Goal: Task Accomplishment & Management: Manage account settings

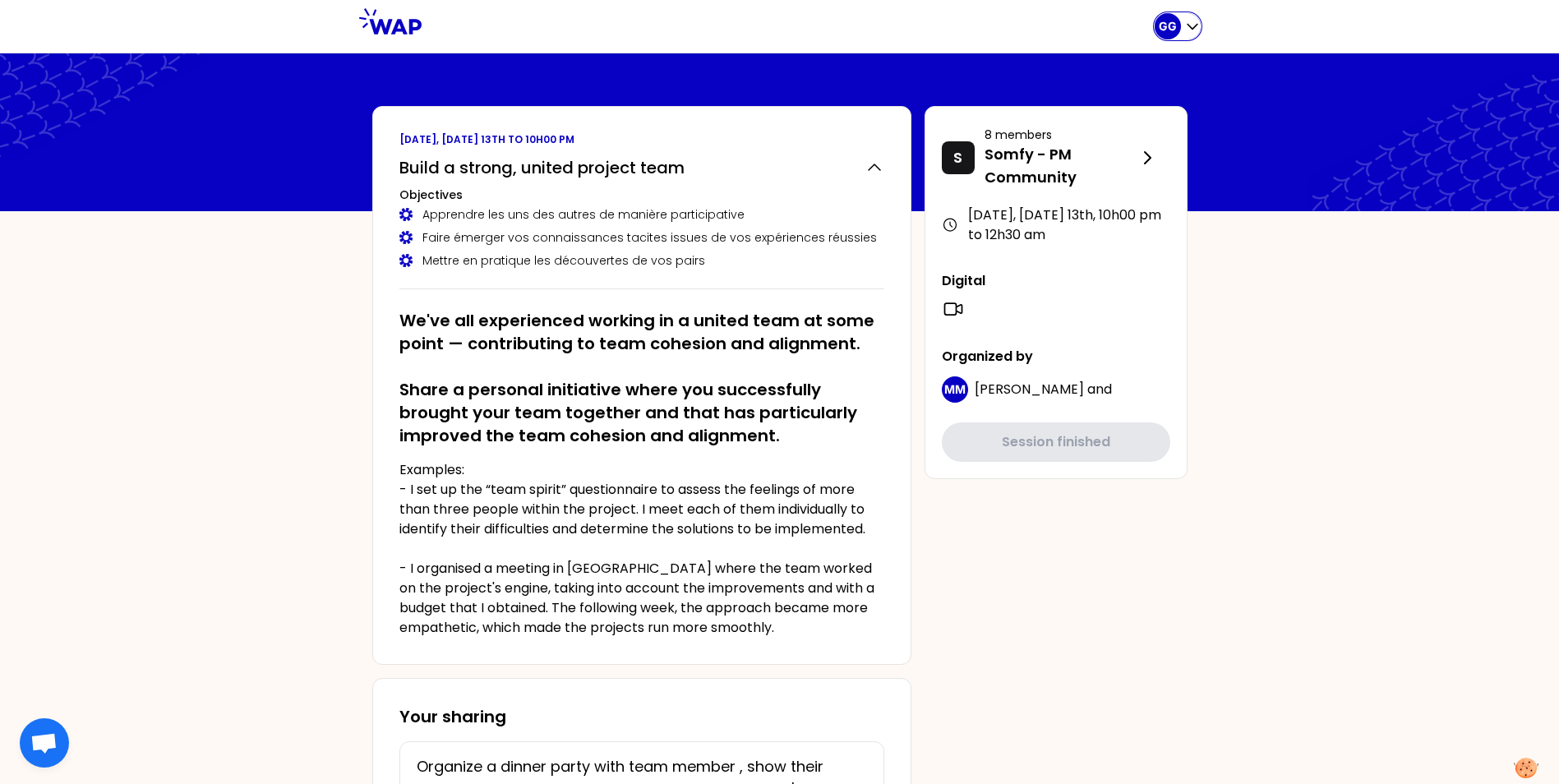
click at [1163, 19] on p "GG" at bounding box center [1168, 26] width 18 height 17
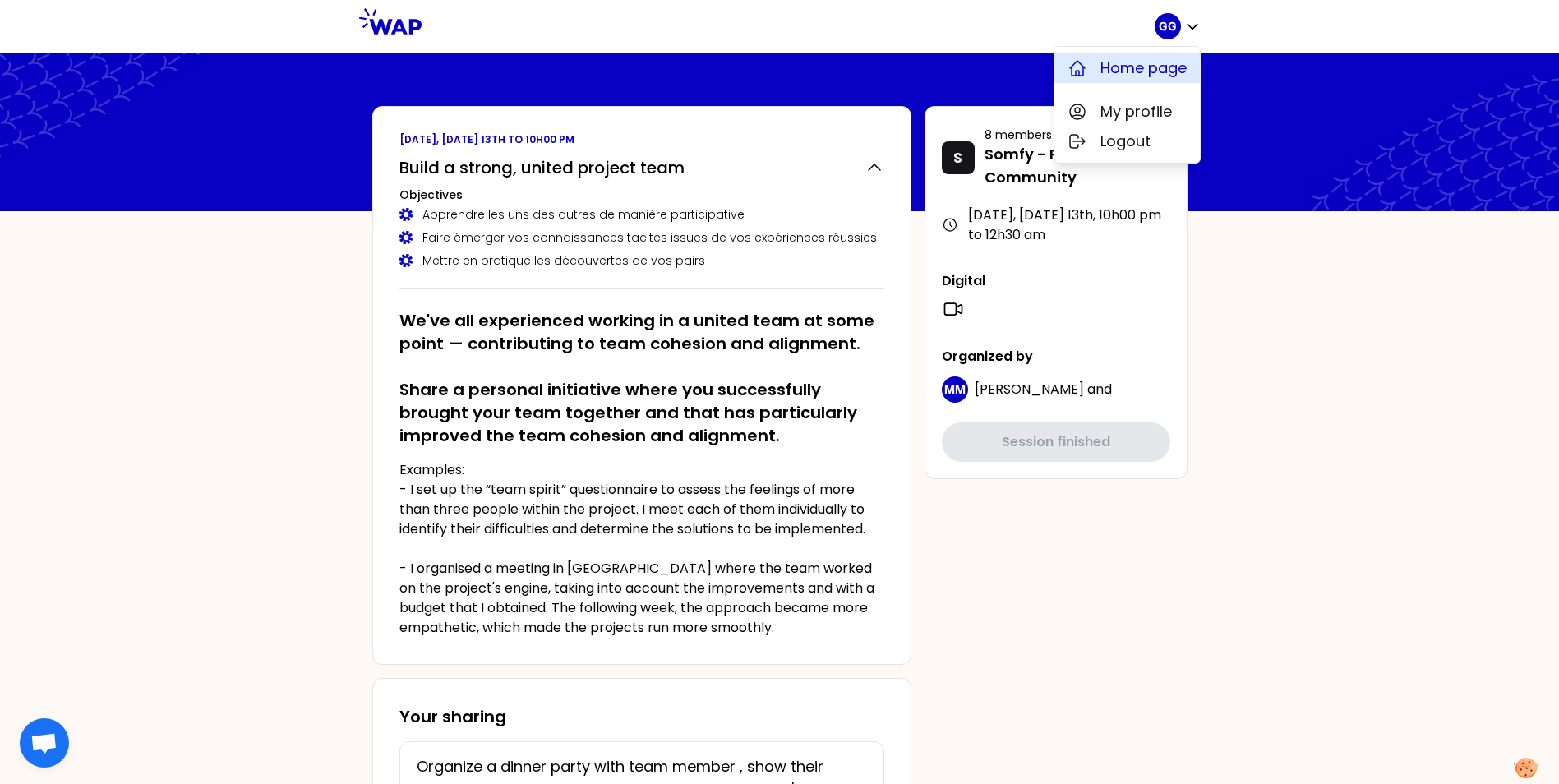
click at [1135, 74] on span "Home page" at bounding box center [1143, 68] width 86 height 23
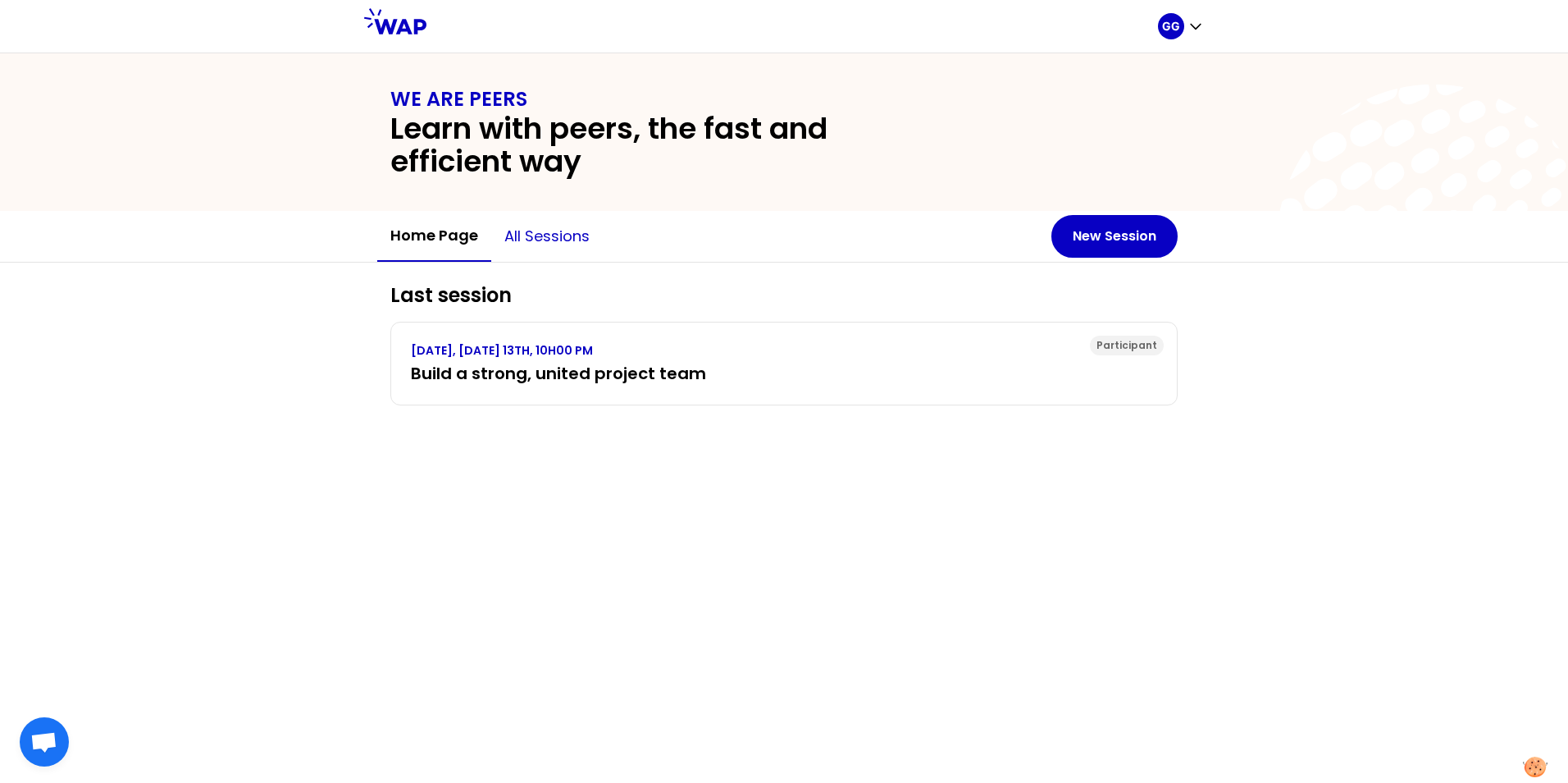
click at [538, 238] on button "All sessions" at bounding box center [547, 236] width 111 height 50
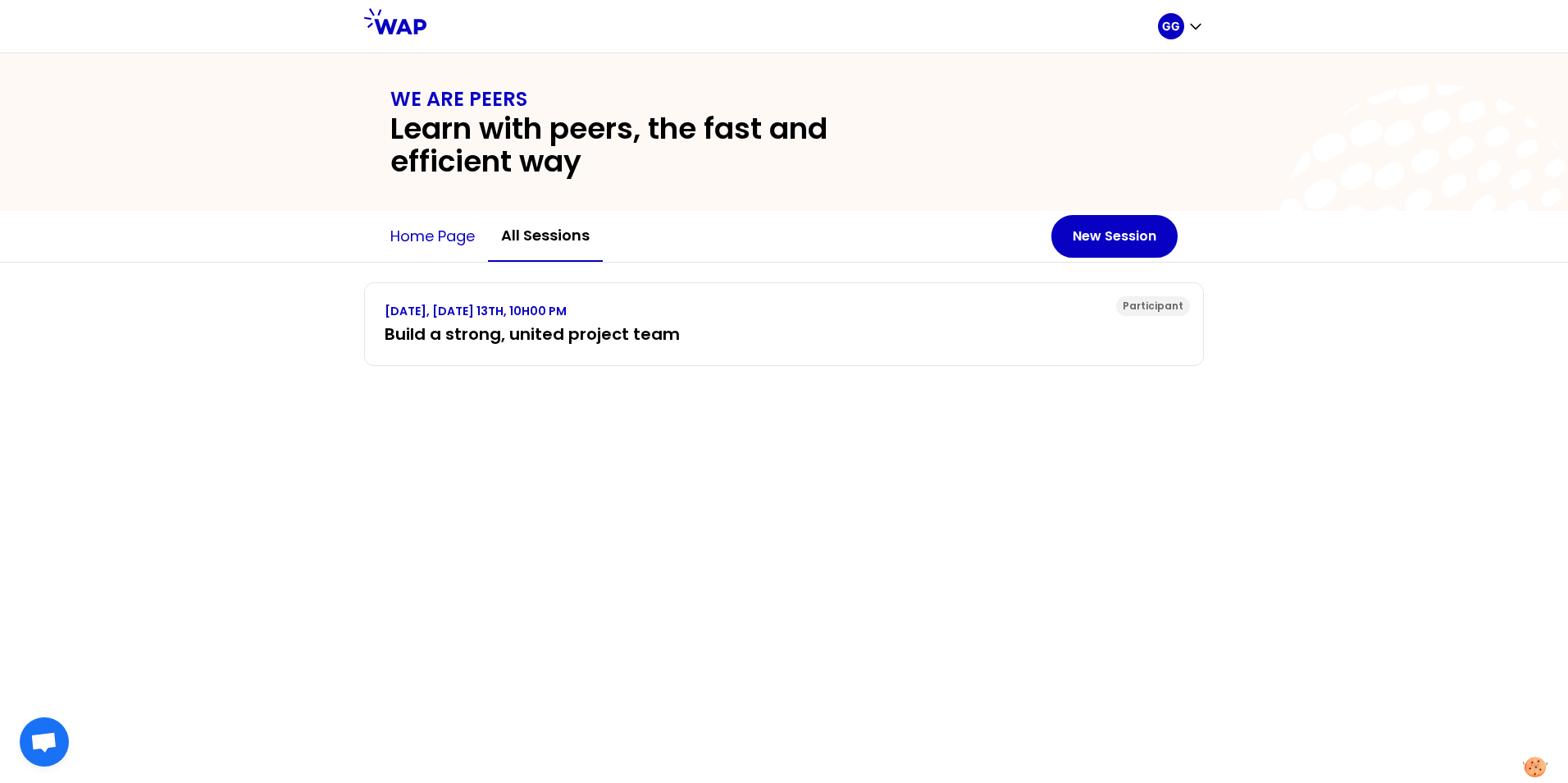
click at [433, 244] on button "Home page" at bounding box center [432, 236] width 110 height 50
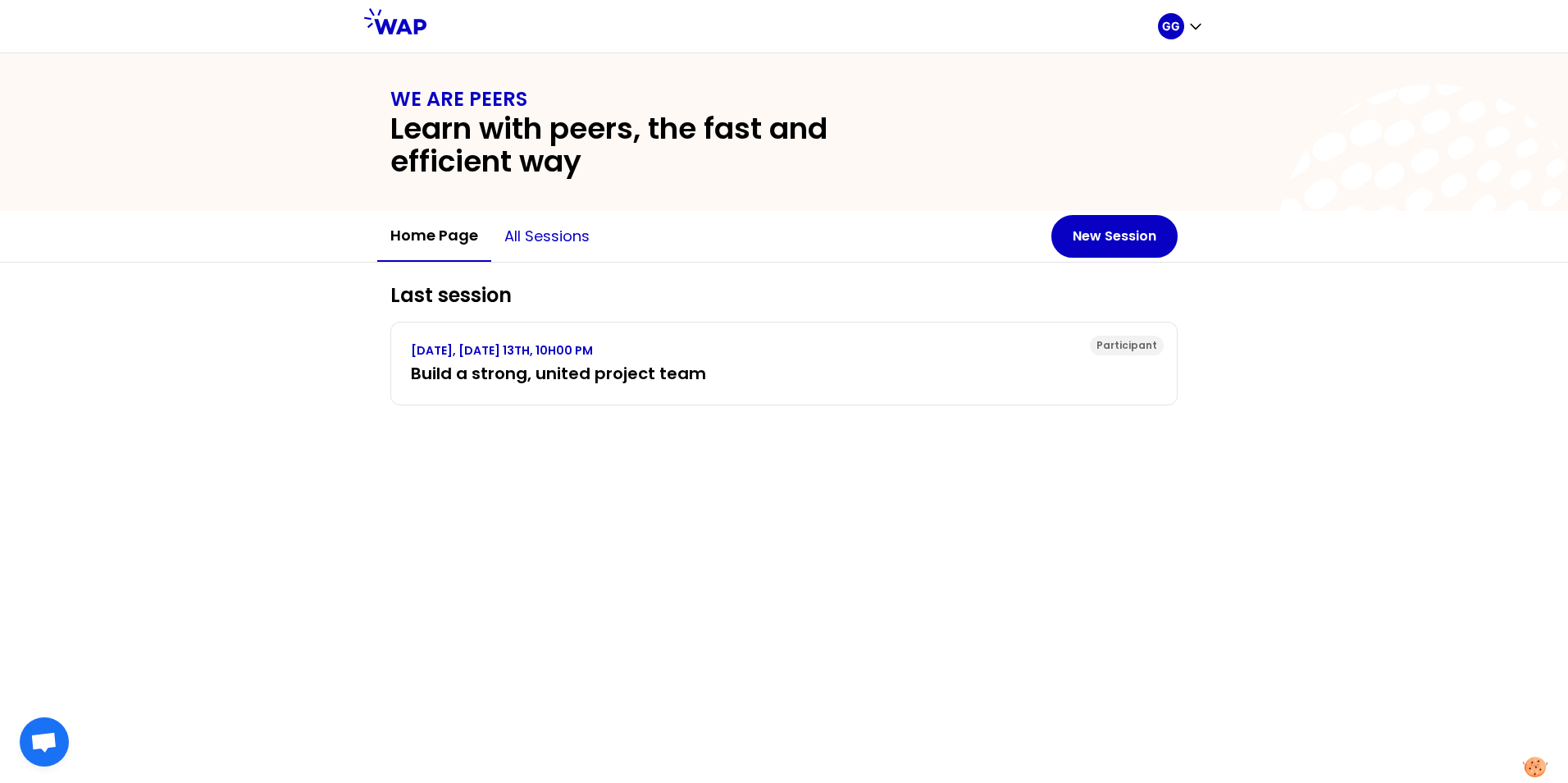
click at [542, 242] on button "All sessions" at bounding box center [547, 236] width 111 height 50
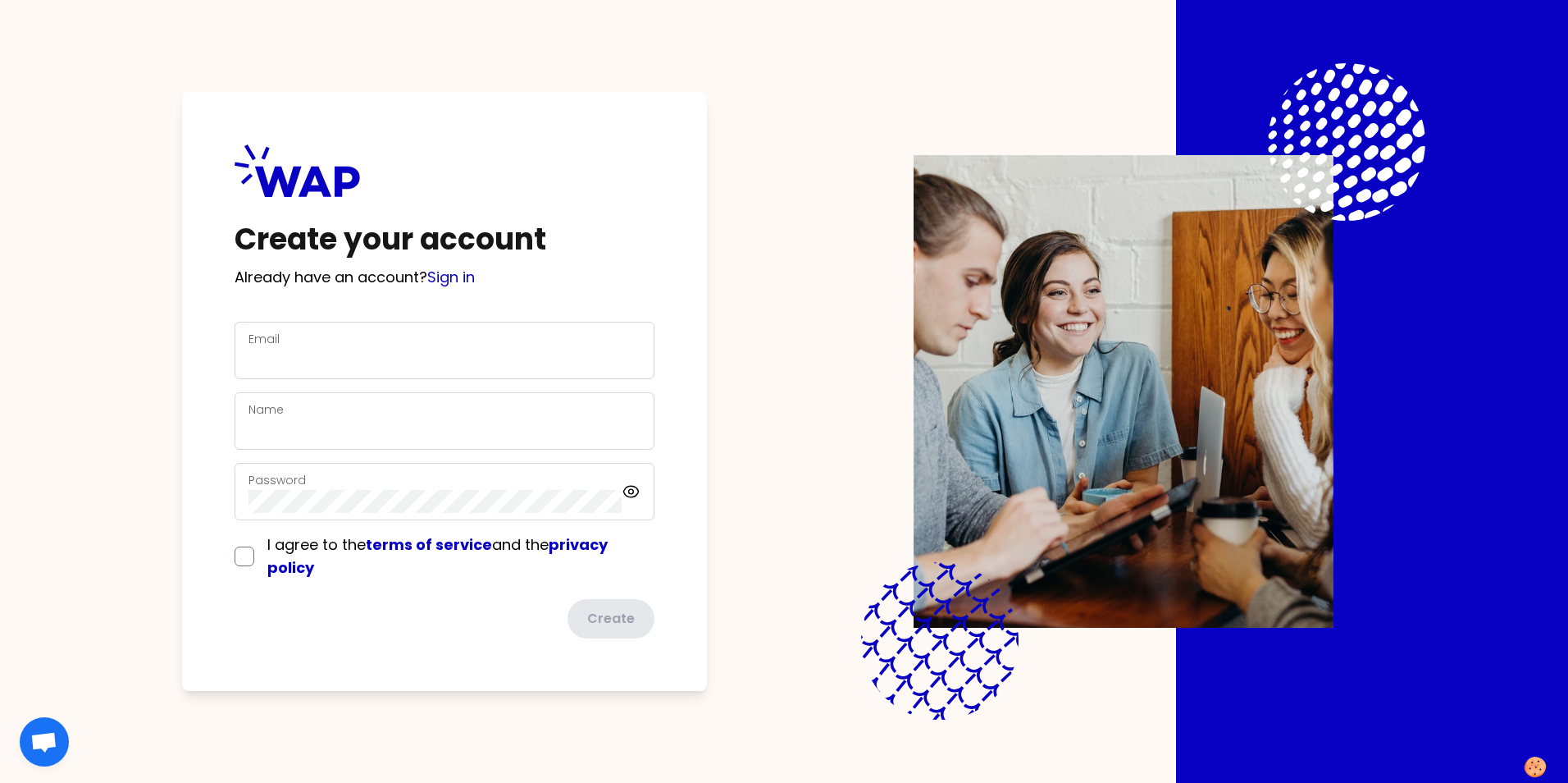
click at [319, 348] on div "Email" at bounding box center [444, 350] width 392 height 43
drag, startPoint x: 251, startPoint y: 557, endPoint x: 272, endPoint y: 535, distance: 30.4
click at [253, 555] on div "I agree to the terms of service and the privacy policy" at bounding box center [444, 556] width 420 height 46
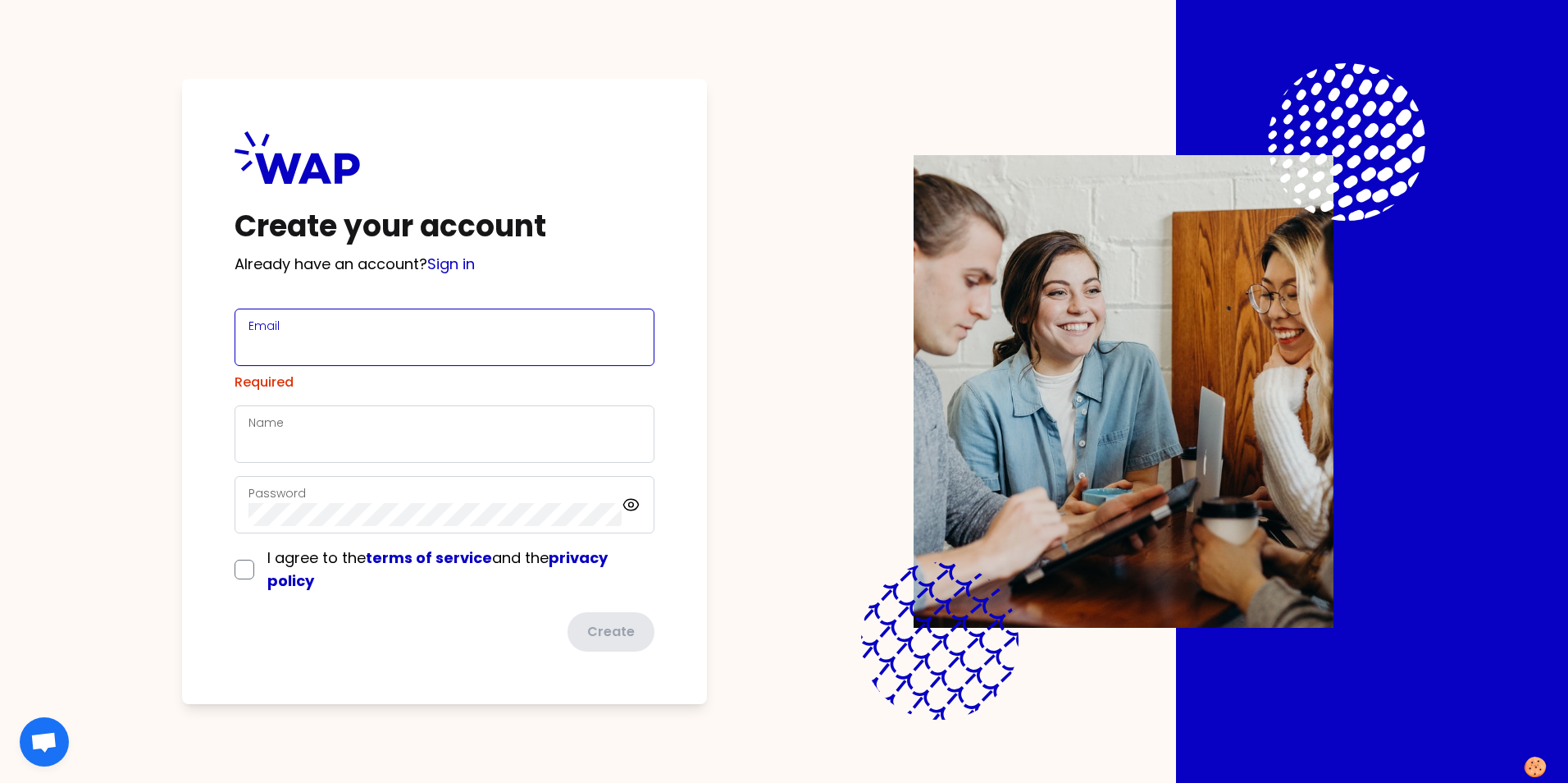
click at [377, 344] on input "Email" at bounding box center [444, 347] width 392 height 23
type input "[PERSON_NAME][EMAIL_ADDRESS][DOMAIN_NAME]"
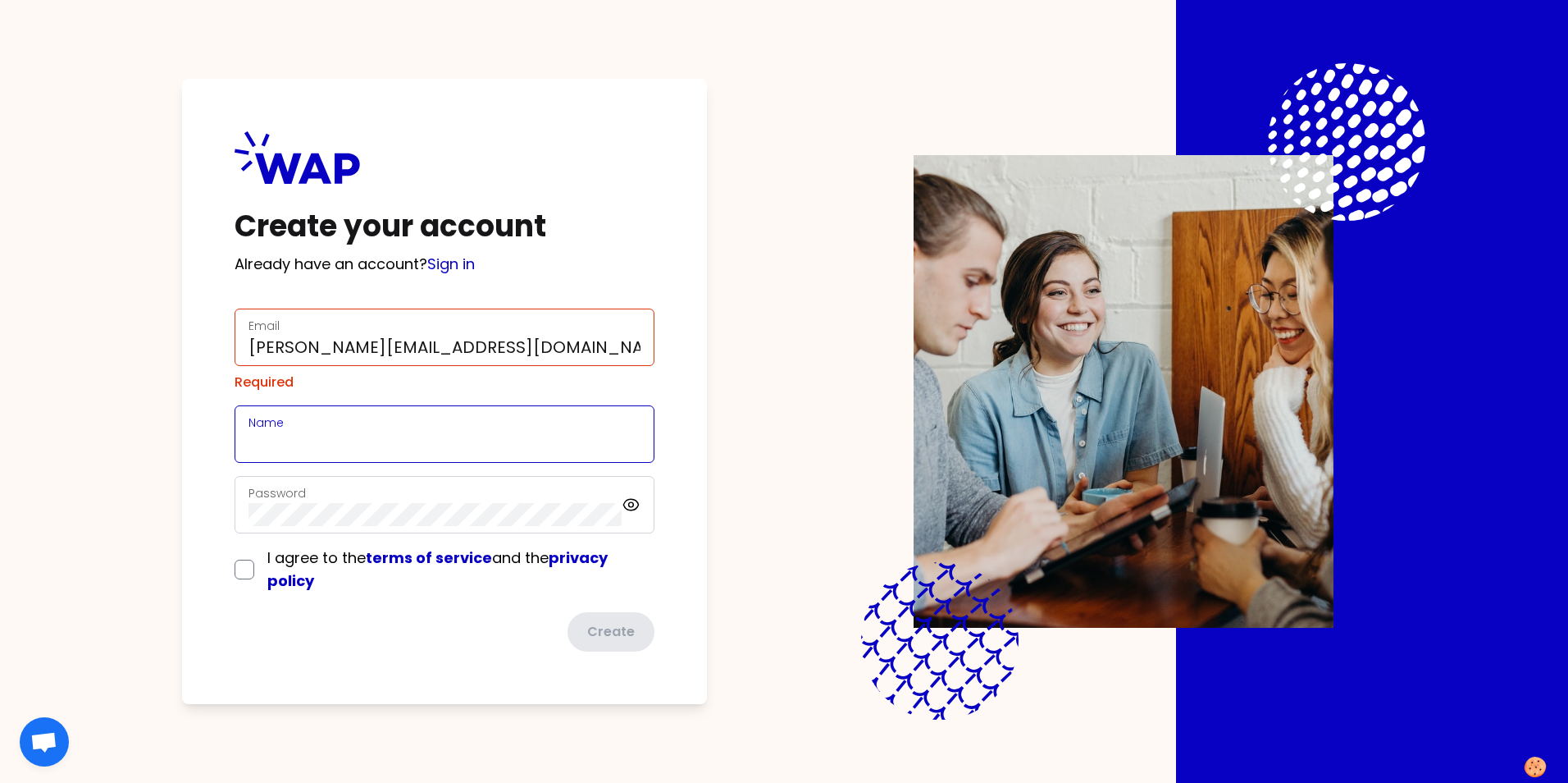
type input "[PERSON_NAME]"
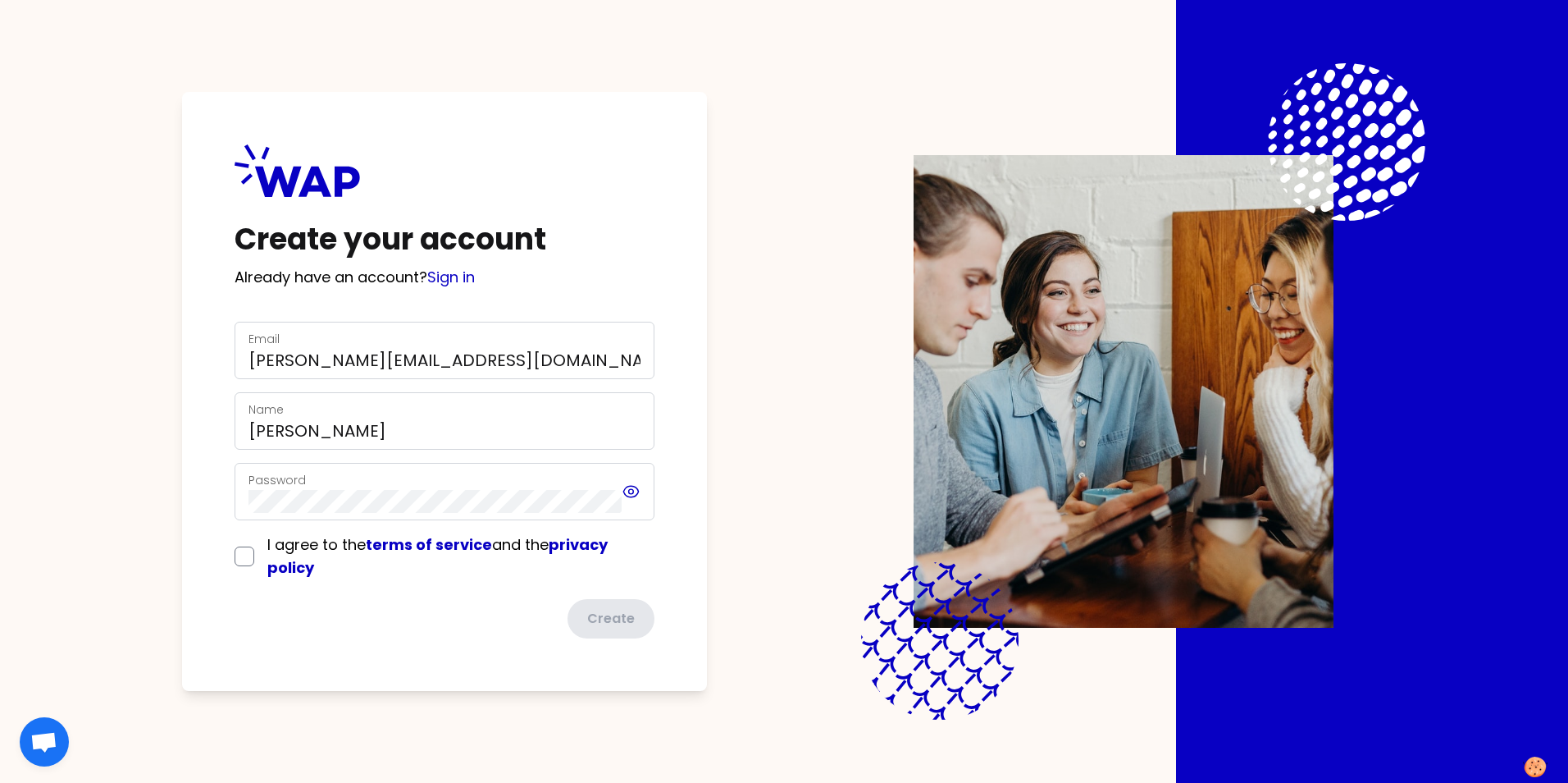
click at [631, 495] on icon at bounding box center [631, 492] width 19 height 20
click at [237, 552] on input "checkbox" at bounding box center [244, 556] width 20 height 20
checkbox input "true"
click at [611, 619] on button "Create" at bounding box center [610, 618] width 90 height 43
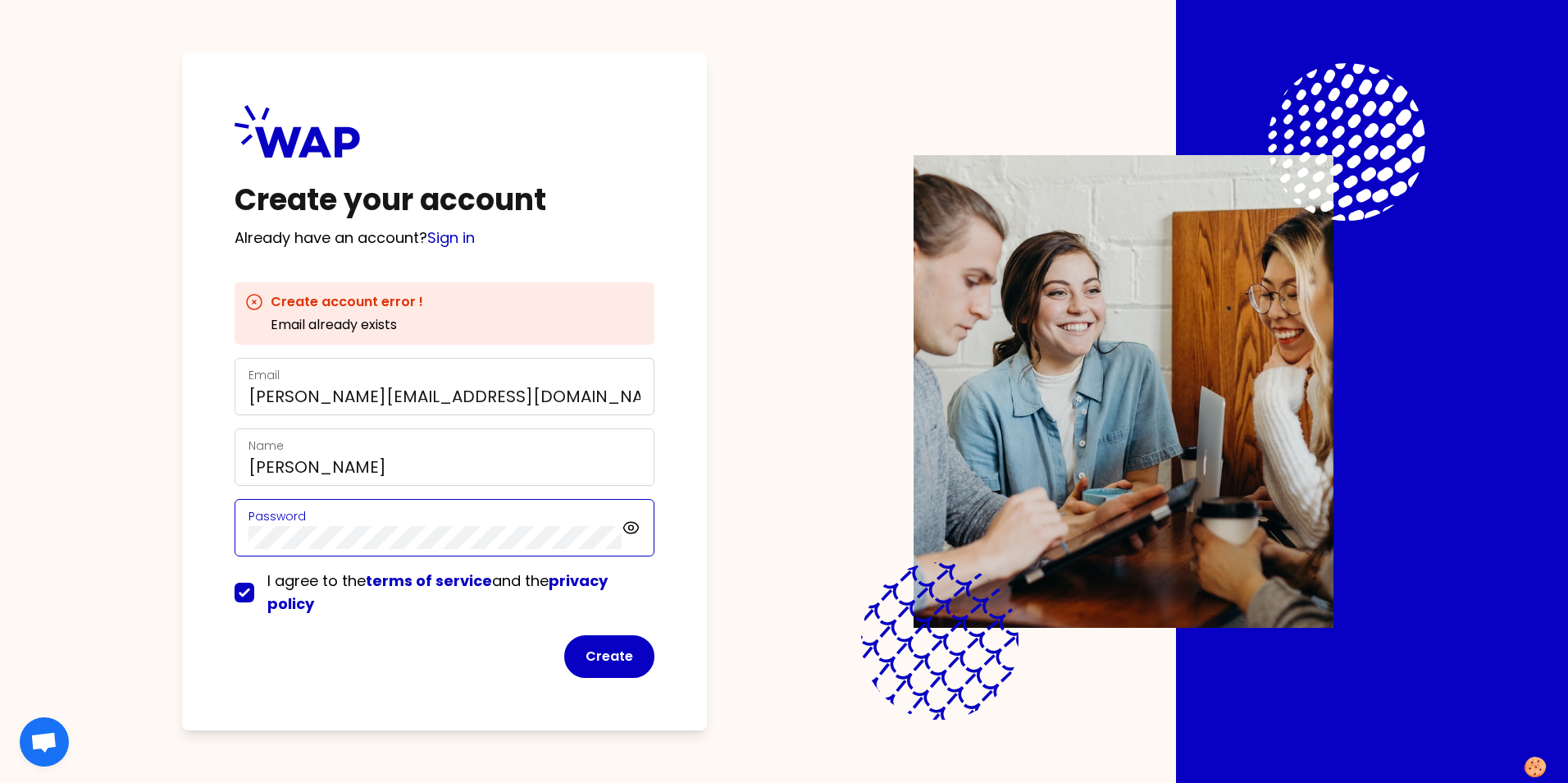
click at [102, 531] on div "Create your account Already have an account? Sign in Create account error ! Ema…" at bounding box center [784, 392] width 1568 height 783
click at [461, 238] on link "Sign in" at bounding box center [450, 238] width 48 height 21
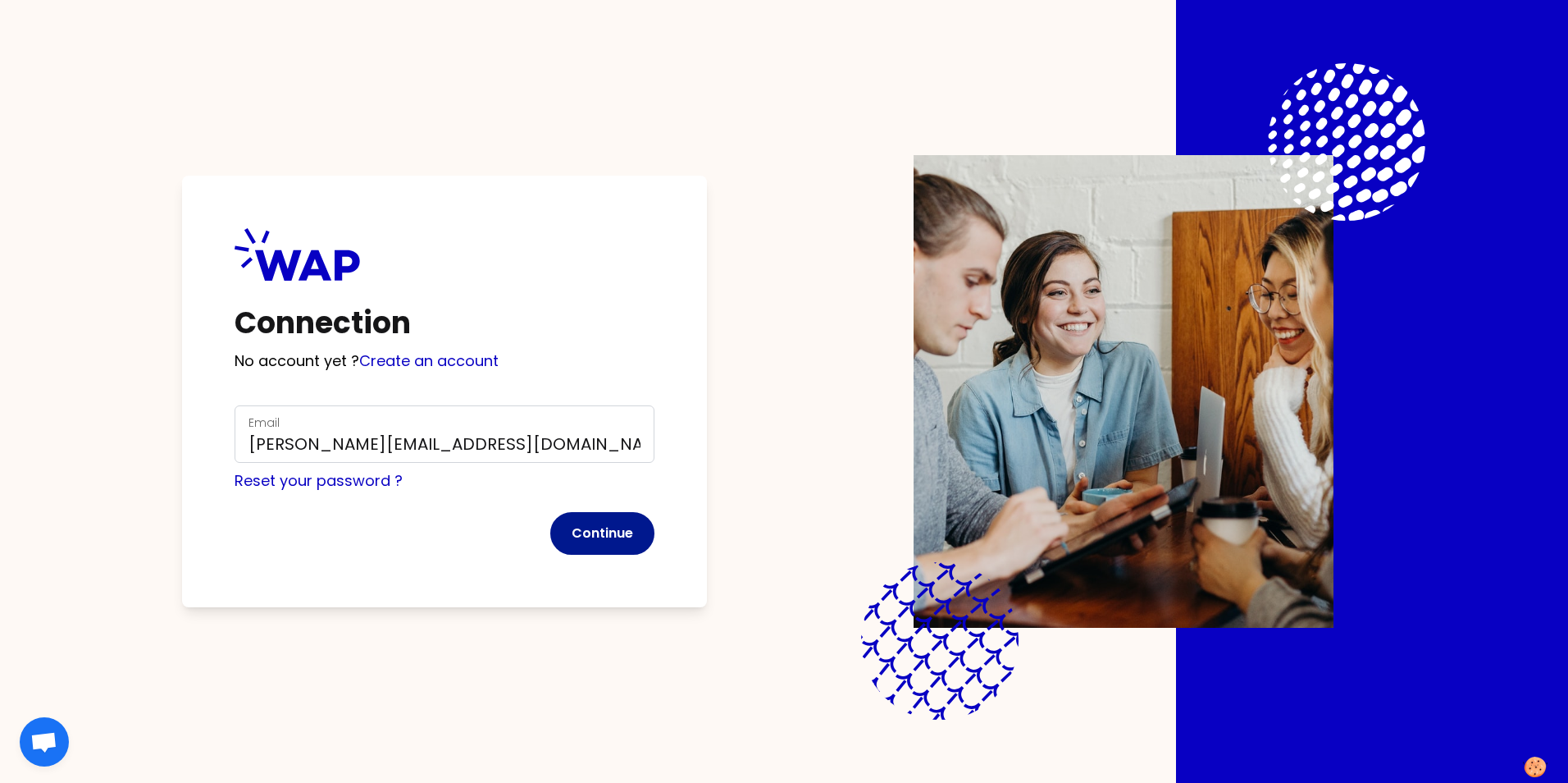
click at [603, 539] on button "Continue" at bounding box center [603, 532] width 104 height 43
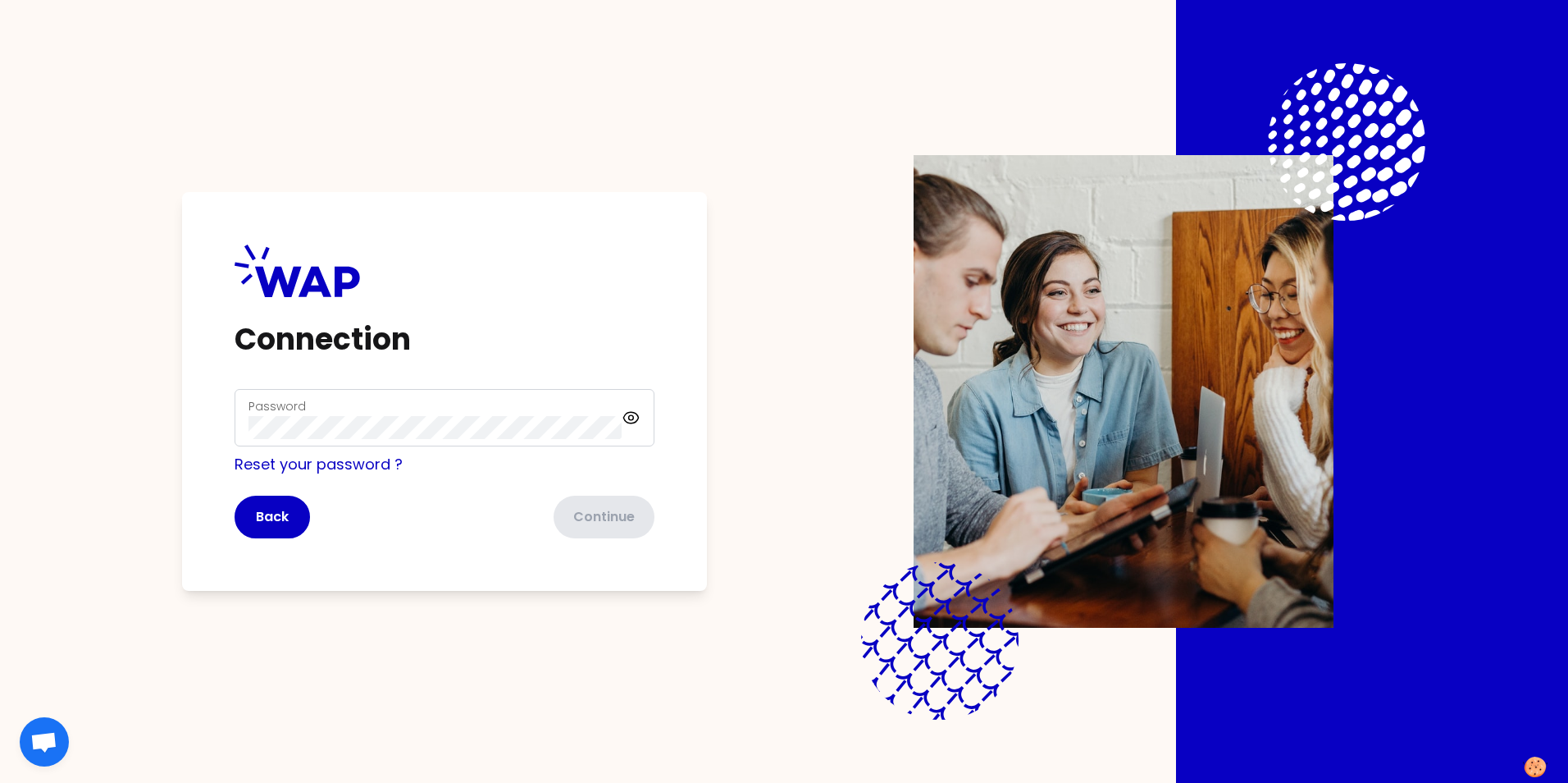
click at [311, 410] on div "Password" at bounding box center [435, 417] width 373 height 43
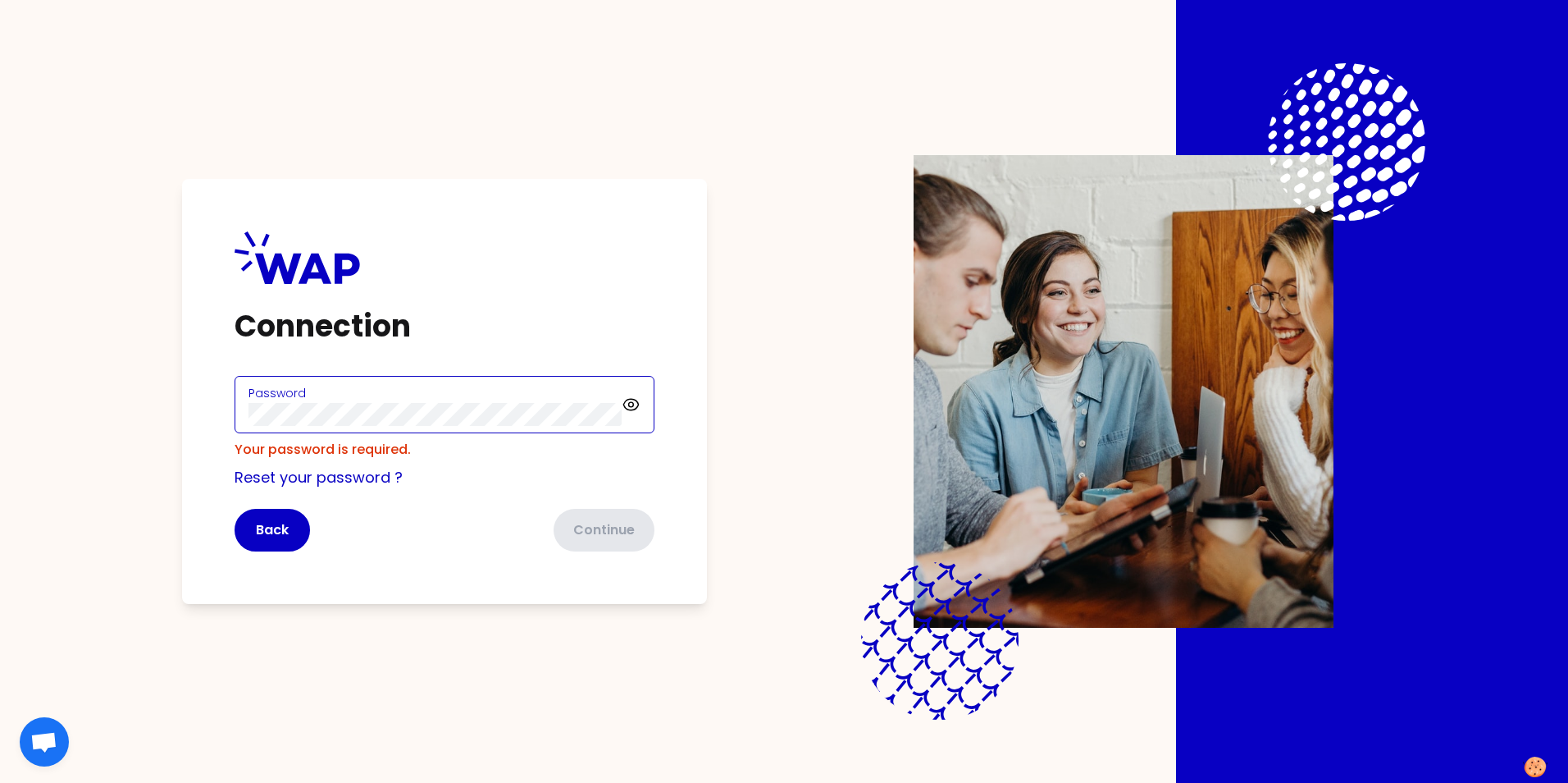
click at [314, 415] on div "Password" at bounding box center [435, 404] width 373 height 43
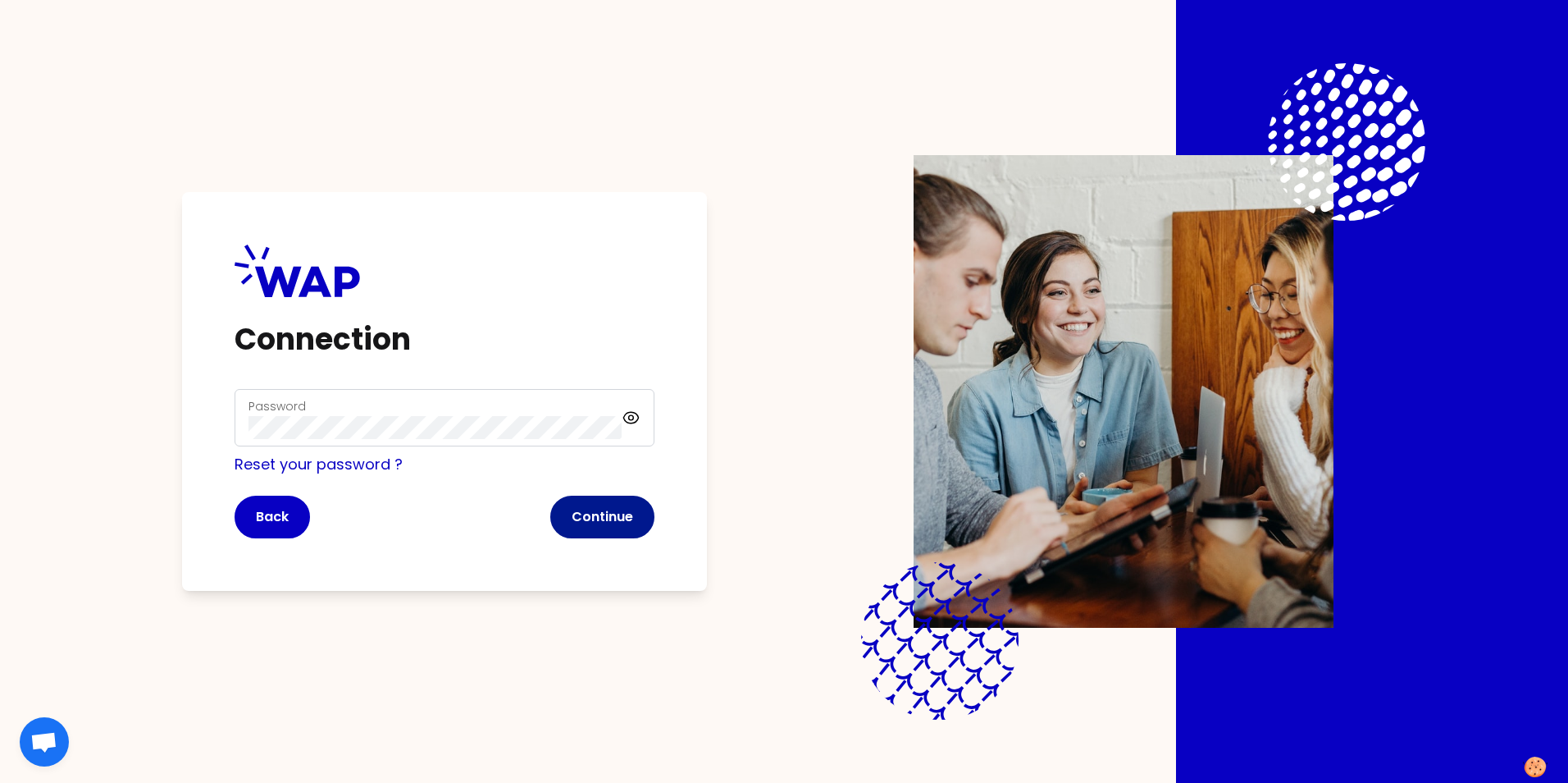
click at [608, 516] on button "Continue" at bounding box center [603, 517] width 104 height 43
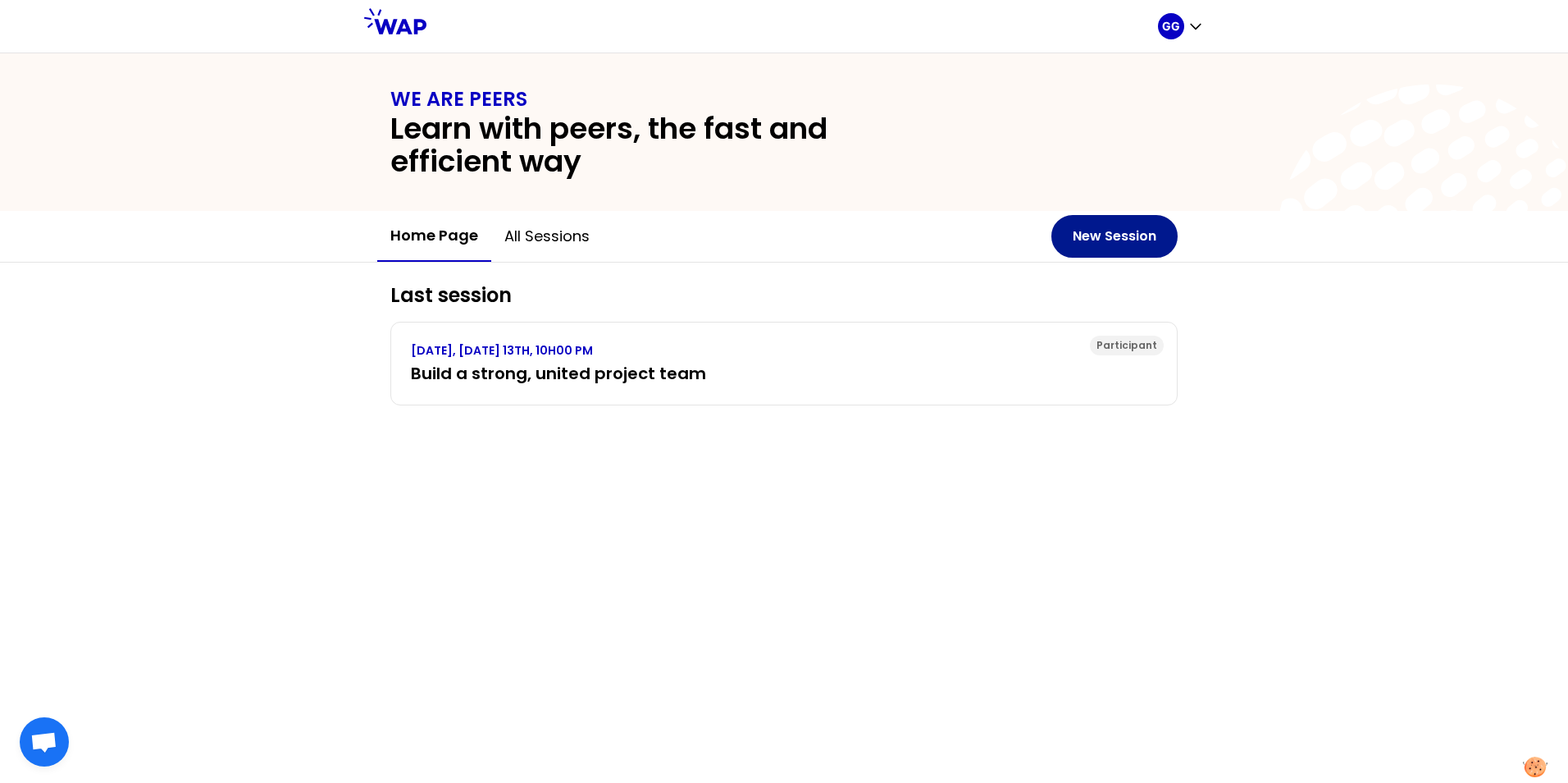
click at [1128, 239] on button "New Session" at bounding box center [1114, 236] width 126 height 43
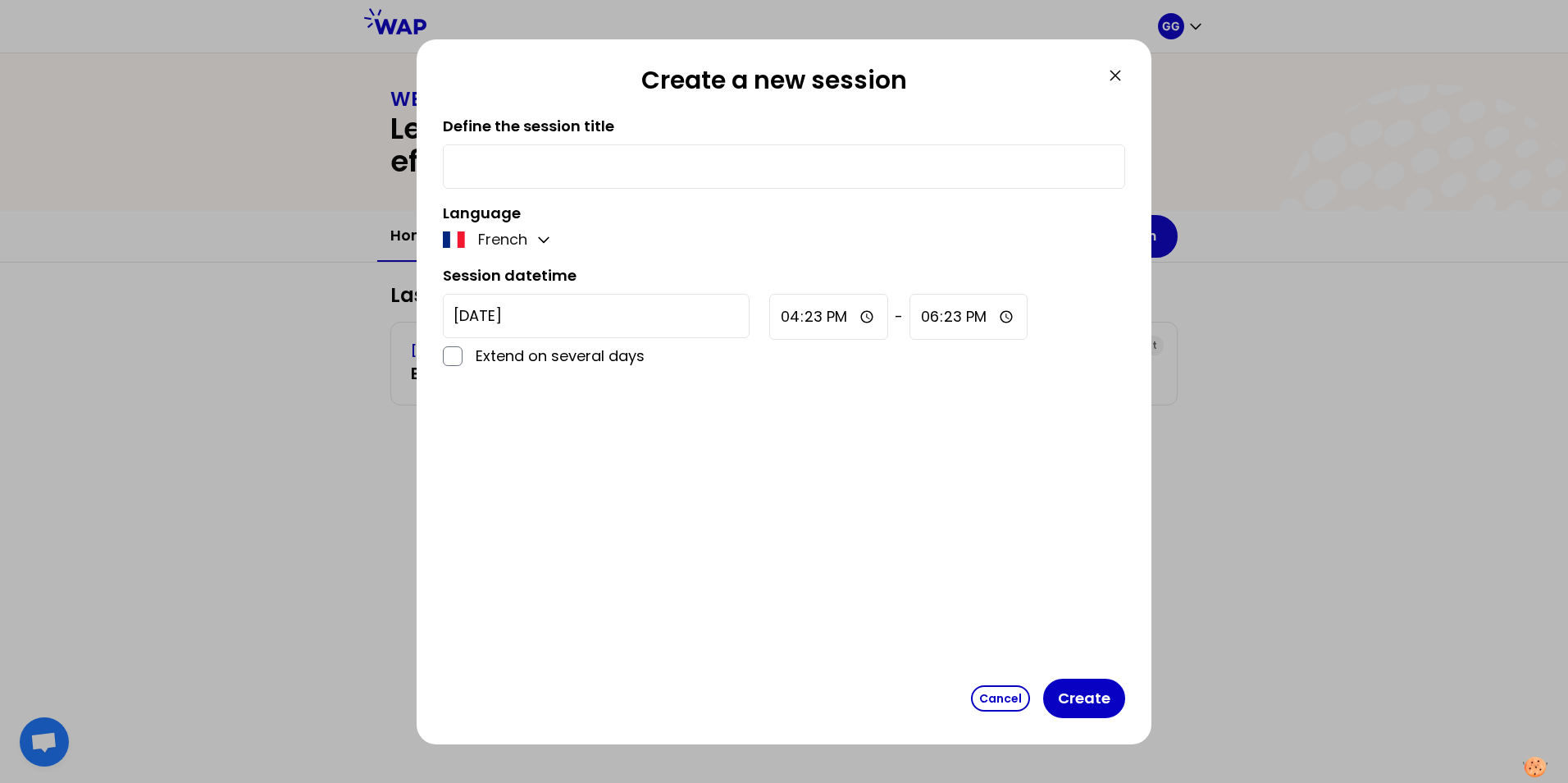
click at [1117, 72] on icon at bounding box center [1115, 75] width 20 height 20
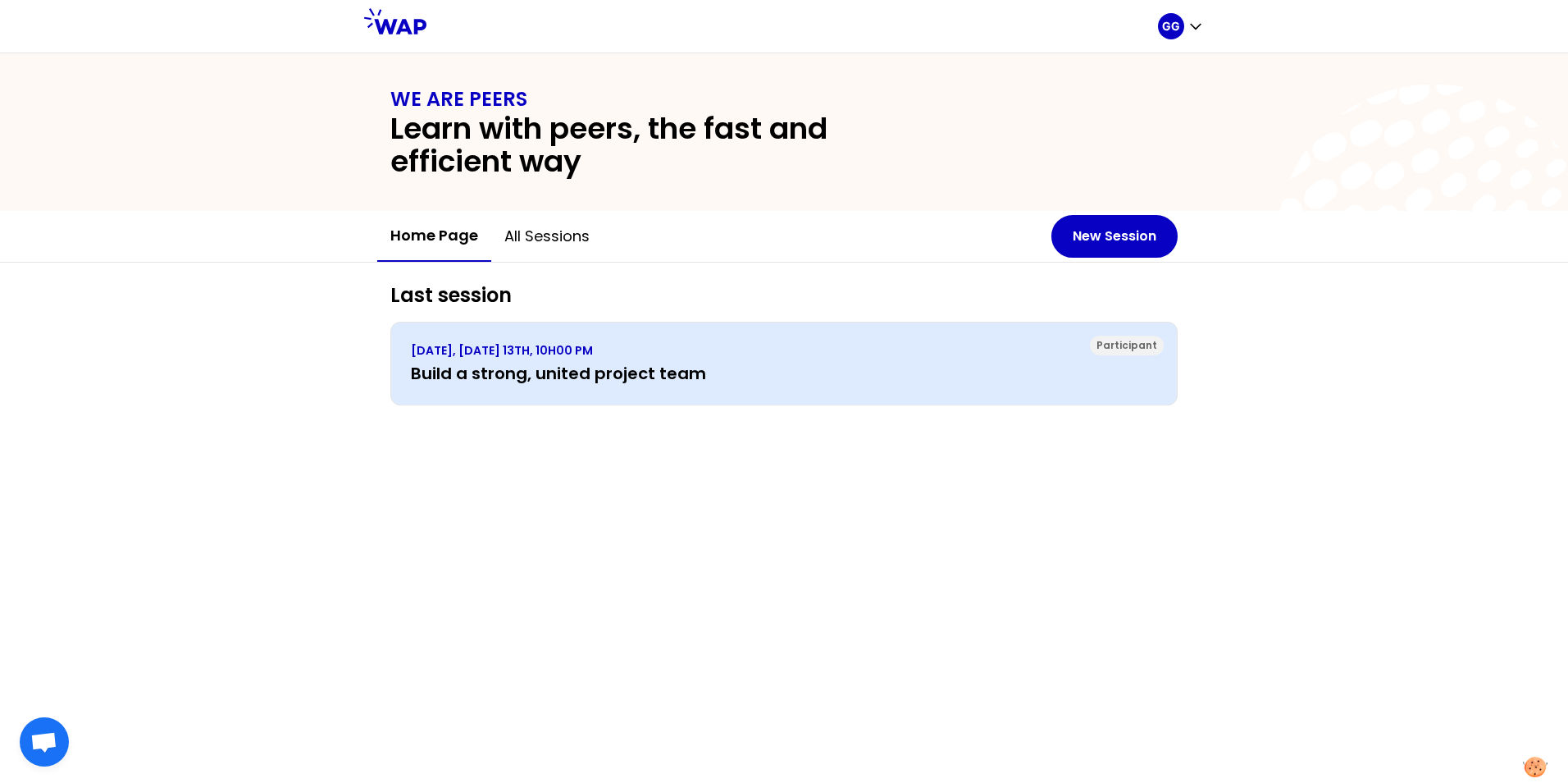
click at [453, 370] on h3 "Build a strong, united project team" at bounding box center [784, 373] width 746 height 23
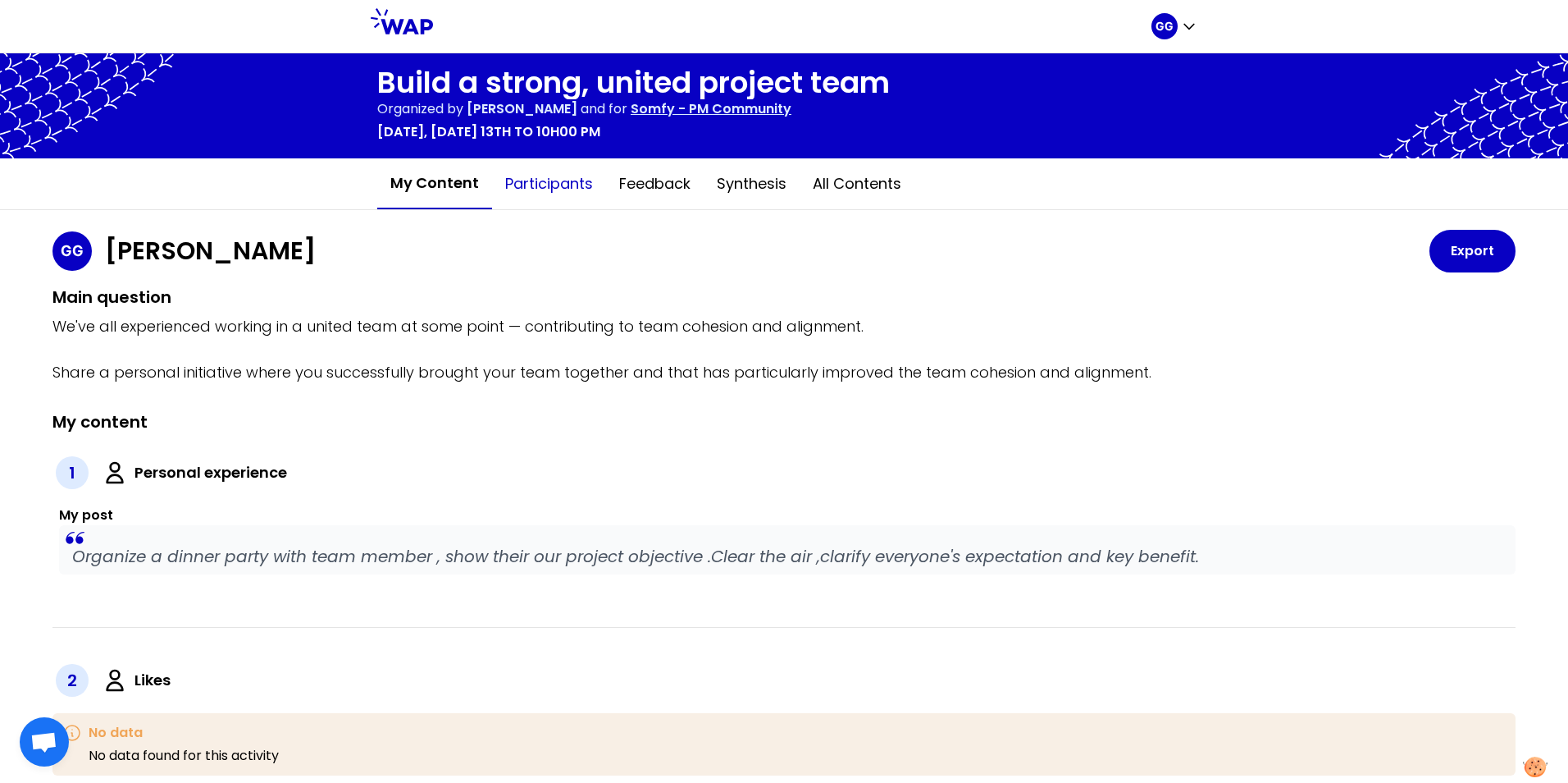
click at [553, 194] on button "Participants" at bounding box center [549, 184] width 114 height 50
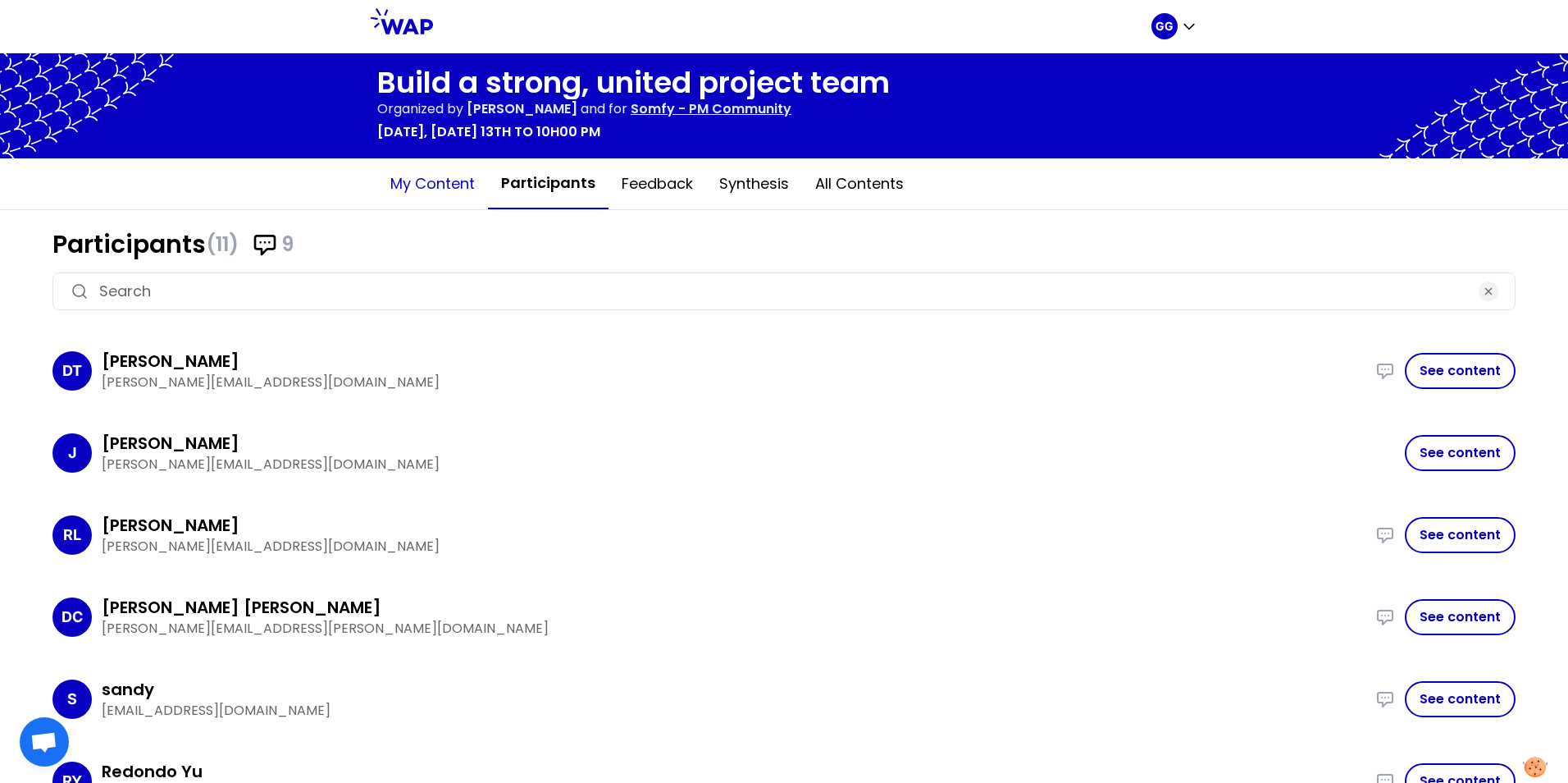
click at [437, 185] on button "My content" at bounding box center [432, 184] width 110 height 50
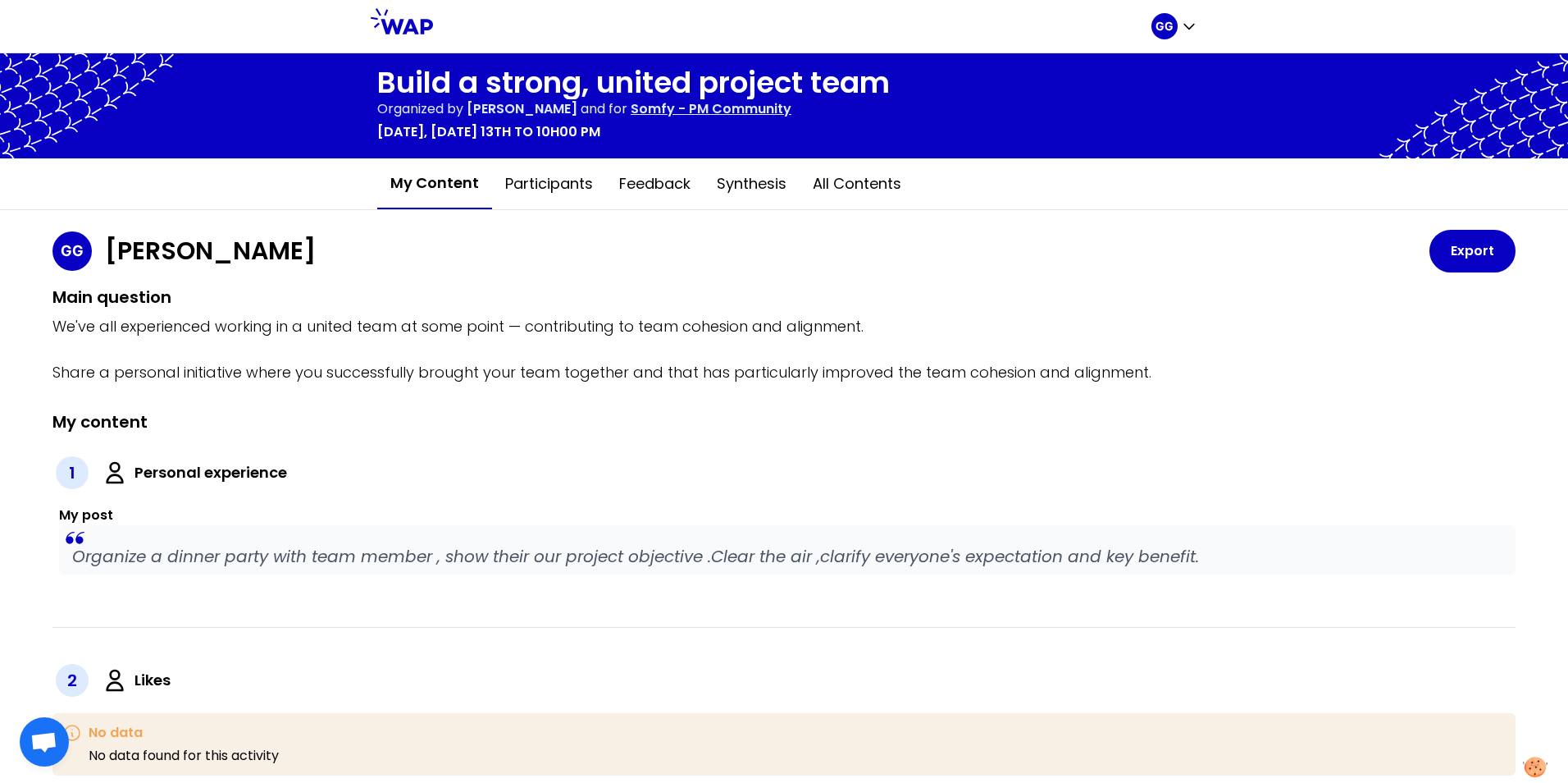
click at [424, 184] on button "My content" at bounding box center [435, 184] width 115 height 50
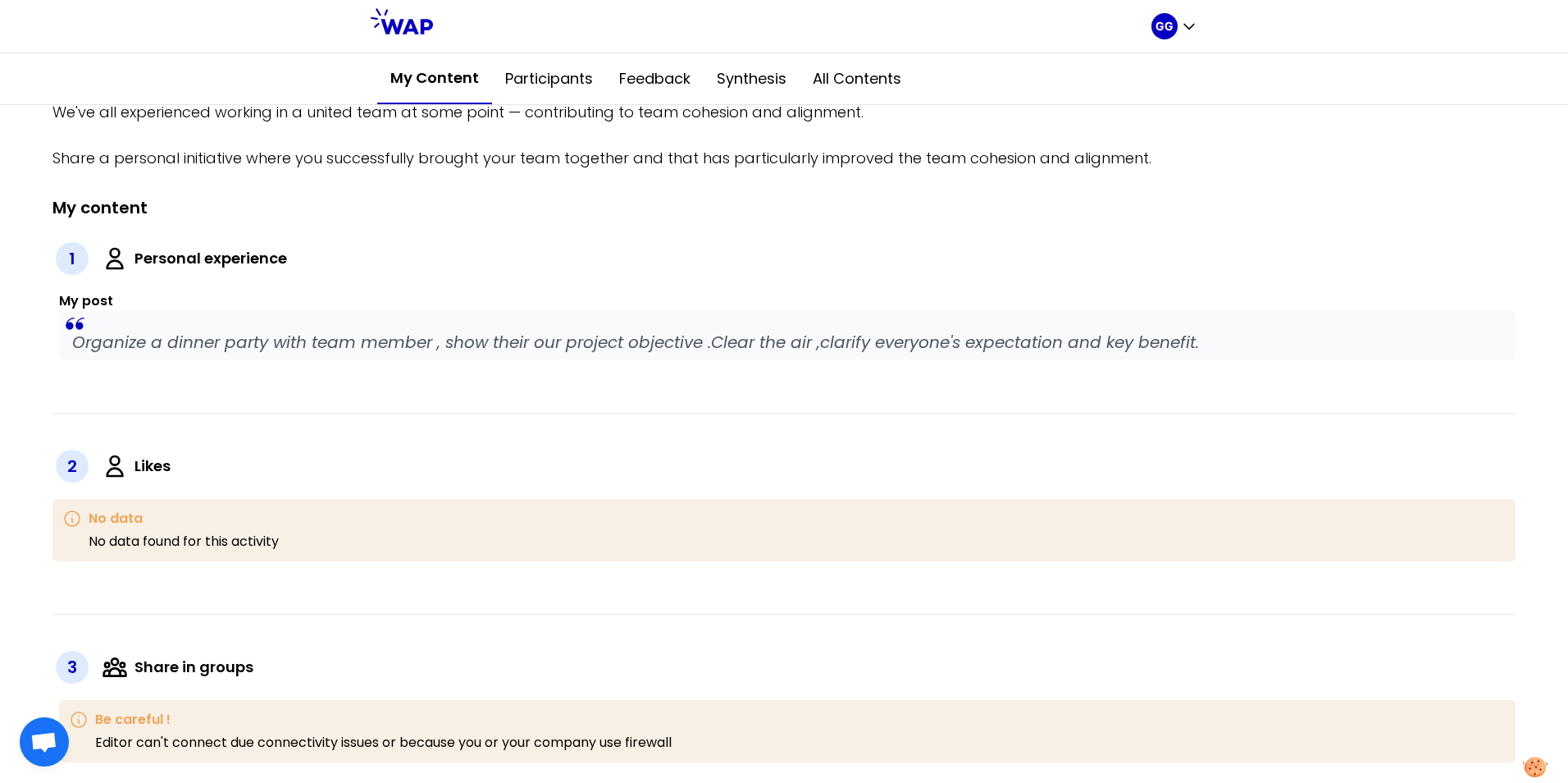
scroll to position [246, 0]
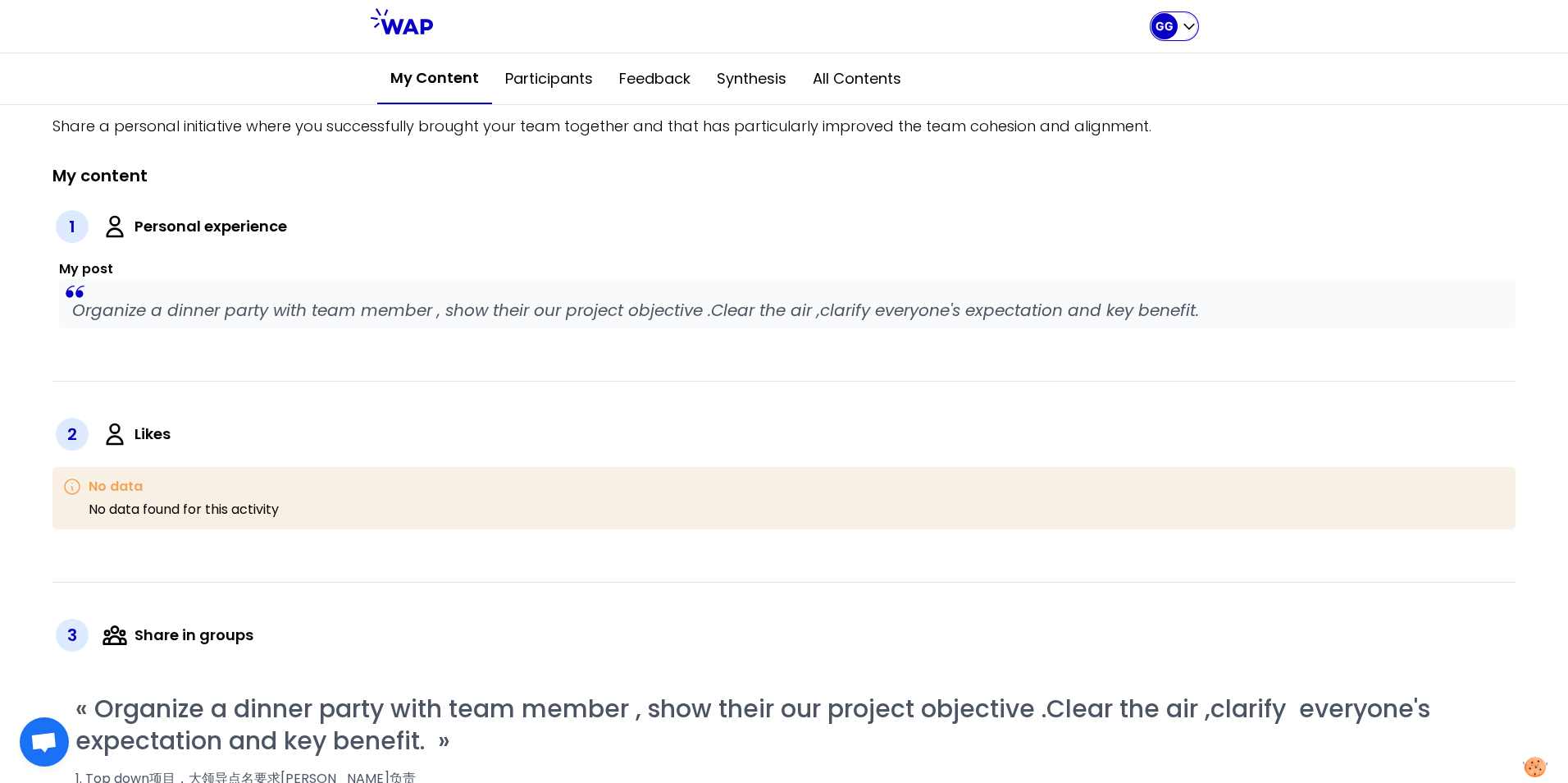
click at [1160, 20] on p "GG" at bounding box center [1164, 26] width 18 height 17
click at [1122, 73] on span "Home page" at bounding box center [1140, 68] width 86 height 23
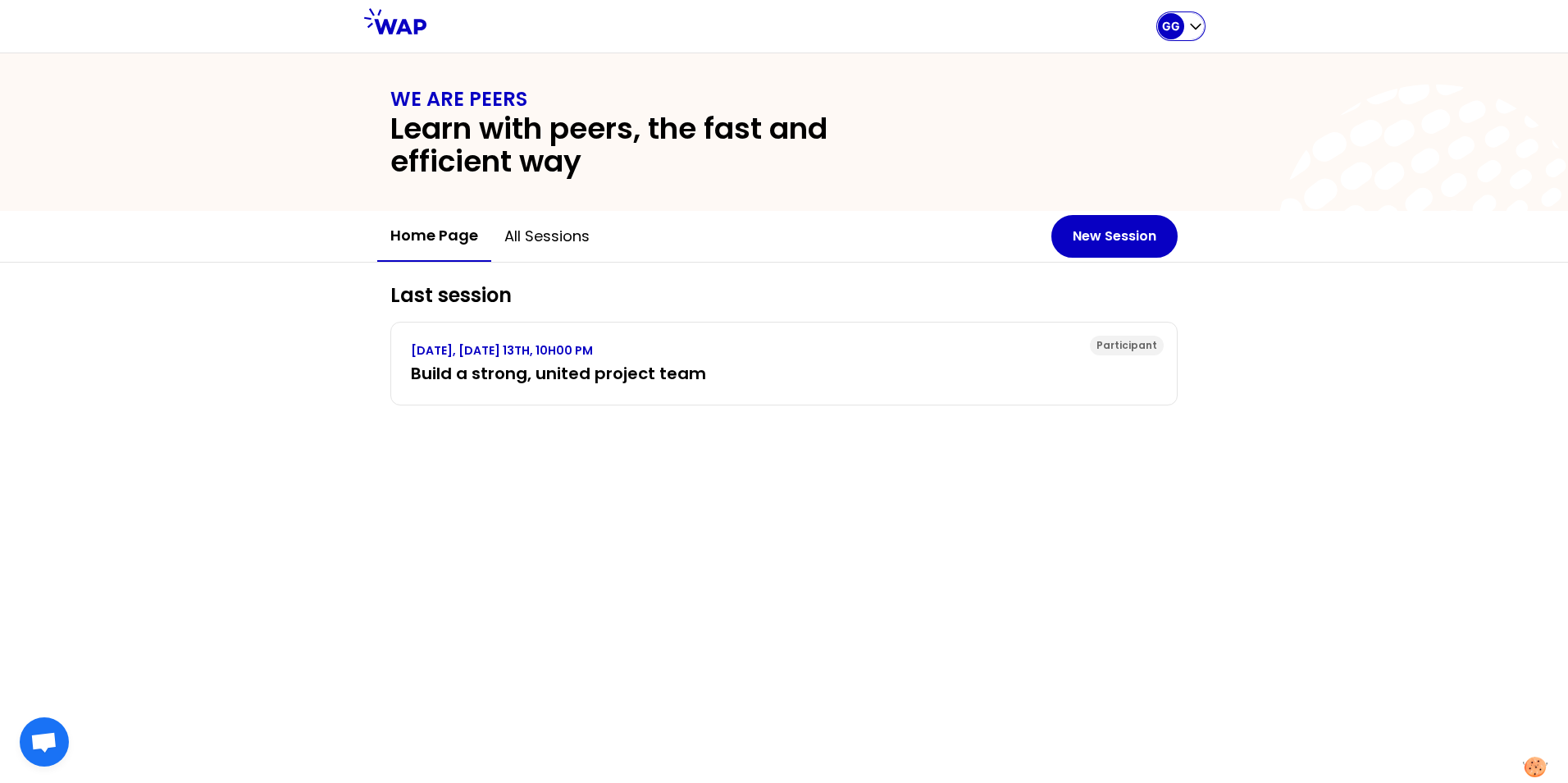
click at [1197, 25] on icon "button" at bounding box center [1195, 26] width 17 height 17
click at [1150, 117] on span "My profile" at bounding box center [1139, 111] width 71 height 23
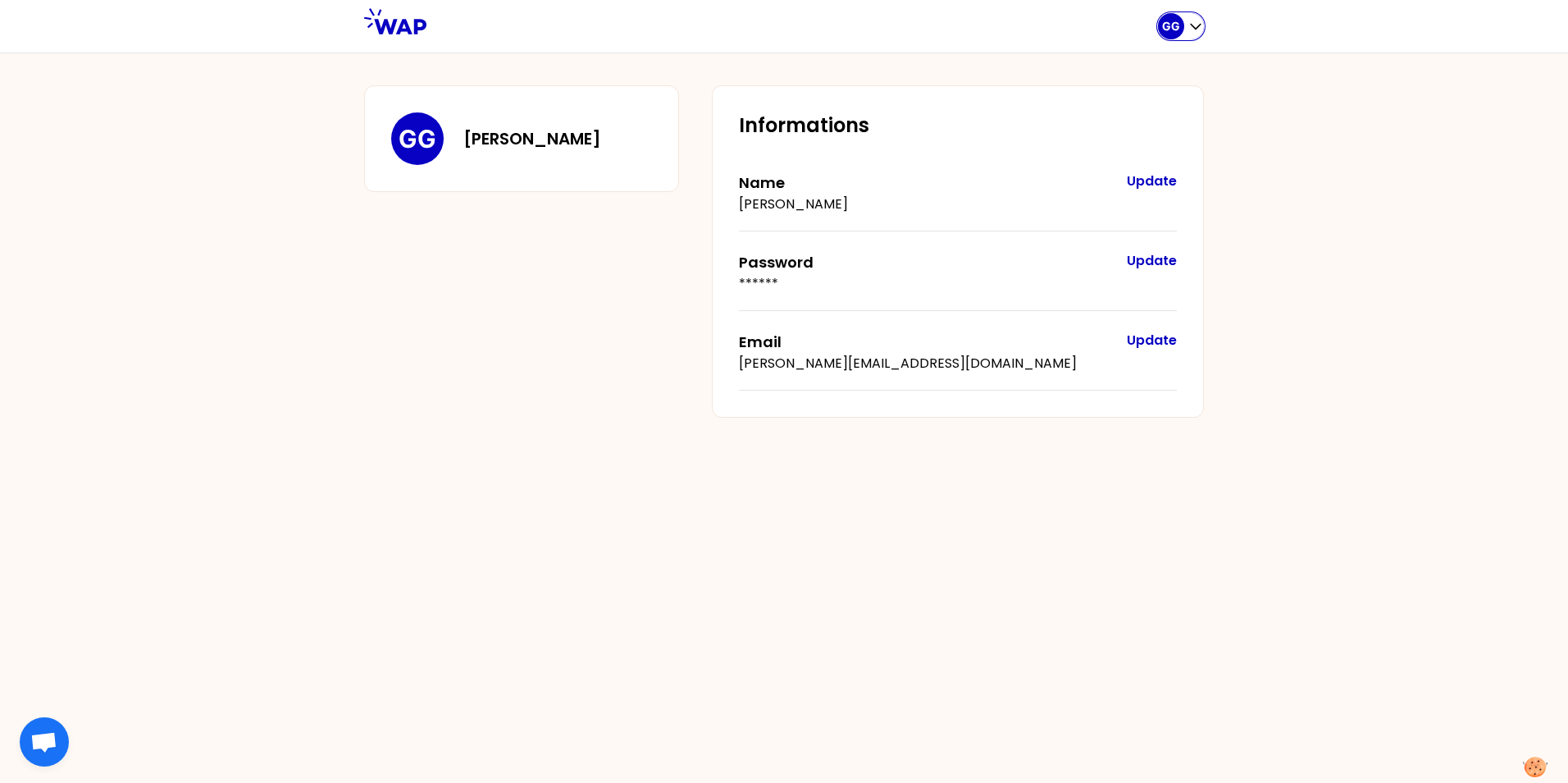
click at [1194, 25] on icon "button" at bounding box center [1195, 26] width 17 height 17
click at [1144, 83] on div "Home page" at bounding box center [1130, 68] width 145 height 43
click at [1160, 68] on span "Home page" at bounding box center [1146, 68] width 86 height 23
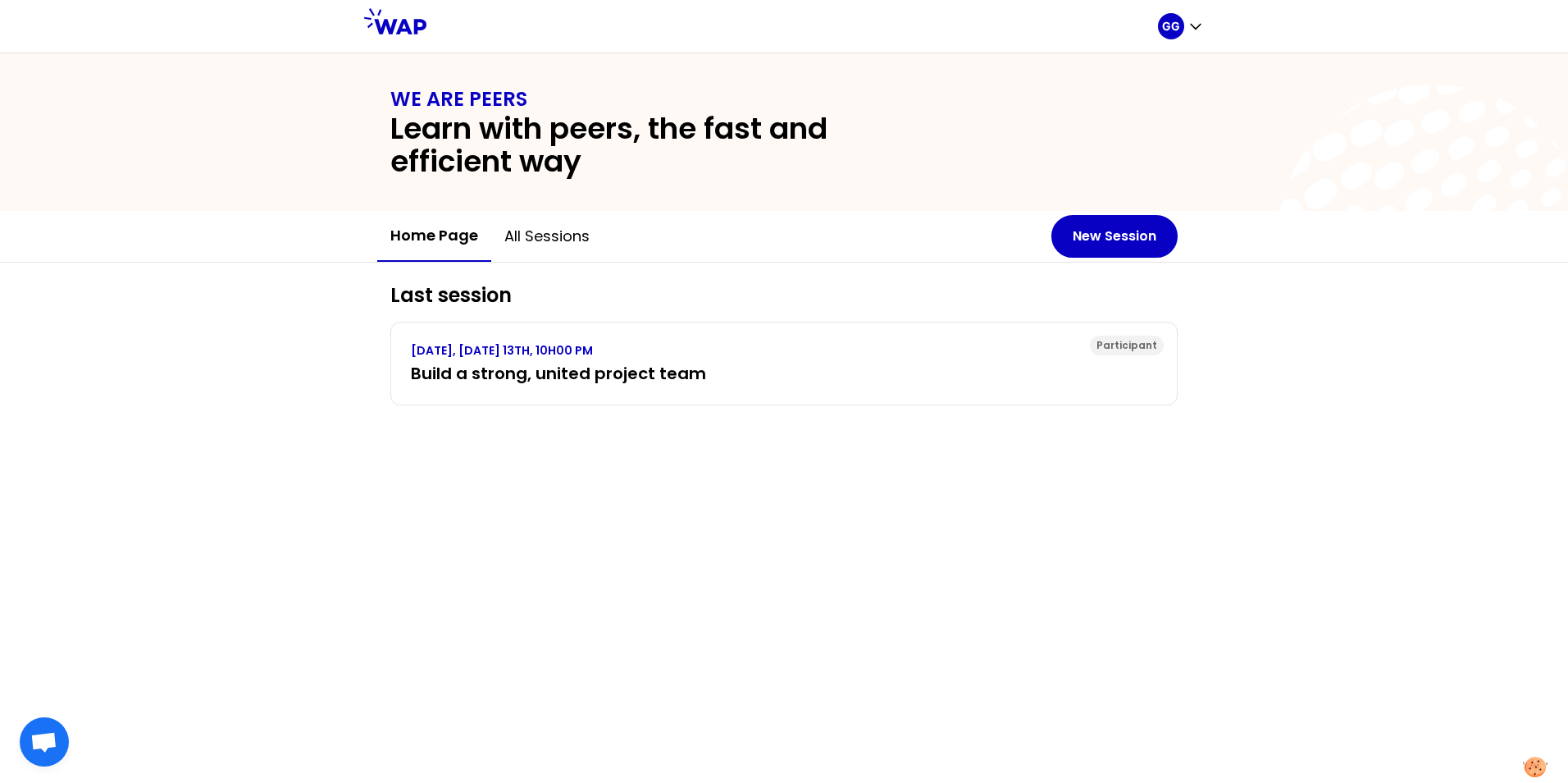
click at [443, 112] on h2 "Learn with peers, the fast and efficient way" at bounding box center [666, 144] width 551 height 65
click at [467, 145] on h2 "Learn with peers, the fast and efficient way" at bounding box center [666, 144] width 551 height 65
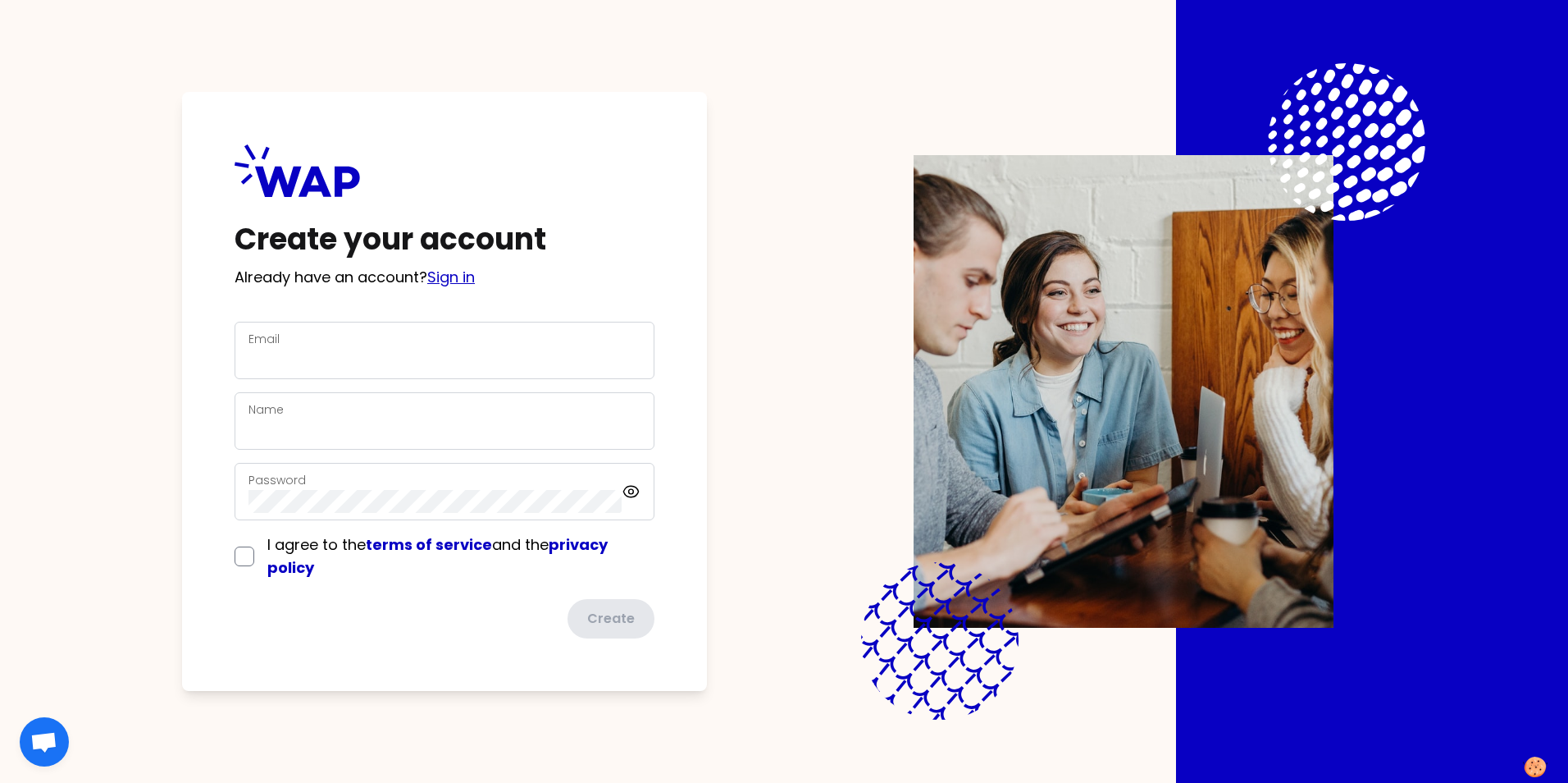
click at [469, 278] on link "Sign in" at bounding box center [450, 277] width 48 height 21
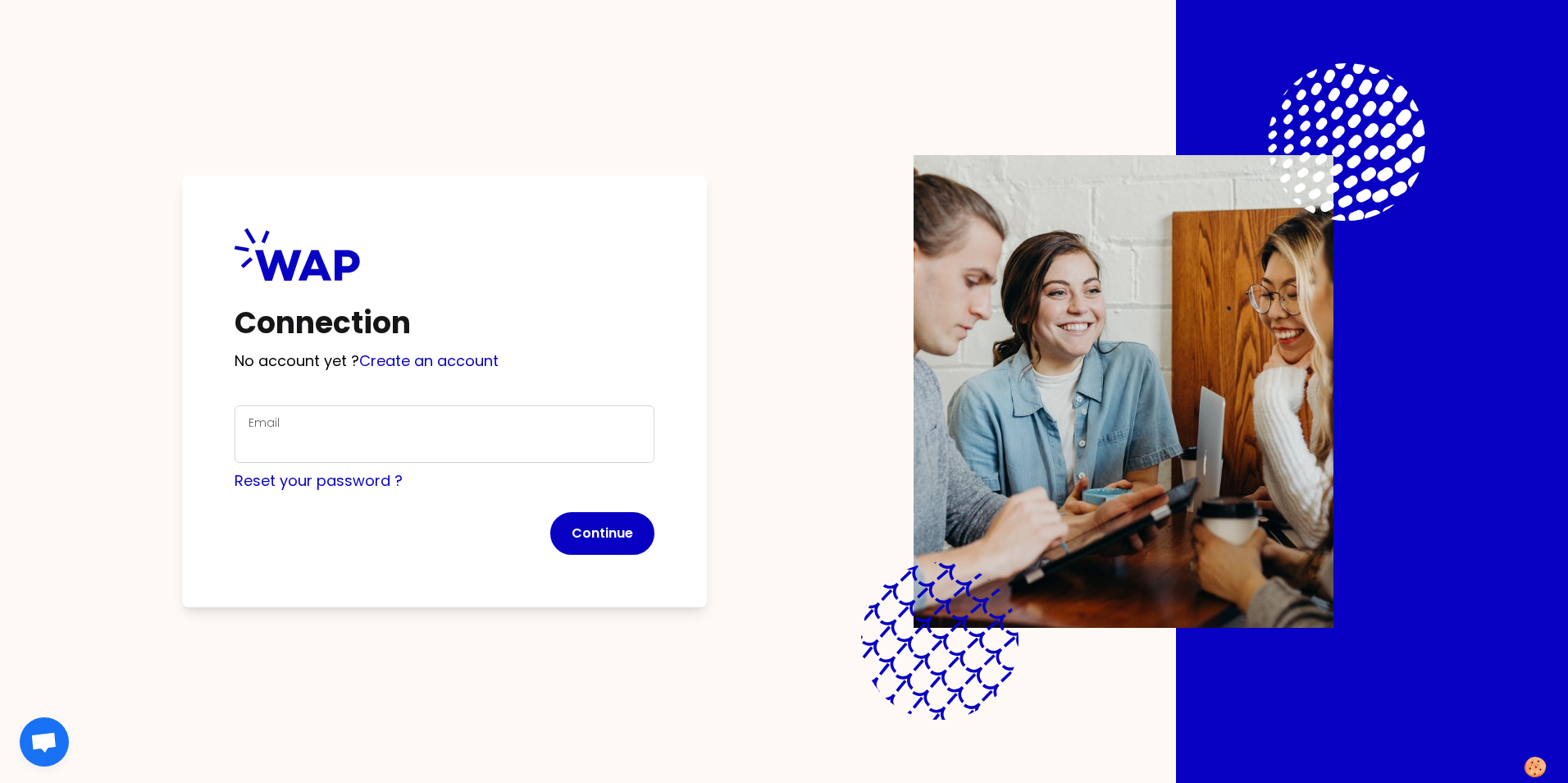
click at [371, 425] on div "Email" at bounding box center [444, 433] width 392 height 43
click at [270, 448] on input "Email" at bounding box center [444, 444] width 392 height 23
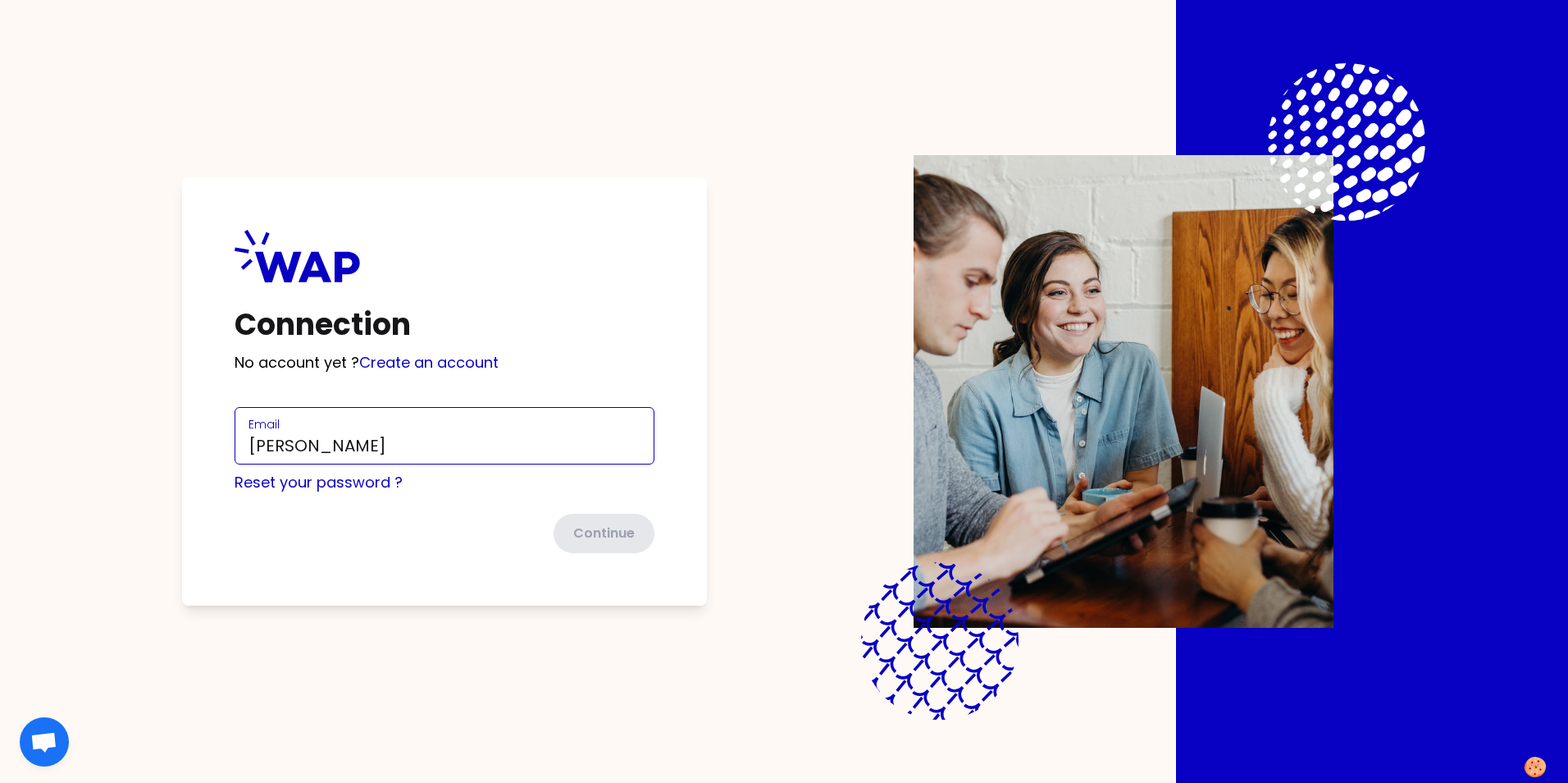
click at [372, 445] on input "[PERSON_NAME]" at bounding box center [444, 445] width 392 height 23
drag, startPoint x: 372, startPoint y: 445, endPoint x: 165, endPoint y: 448, distance: 207.0
click at [165, 448] on div "Connection No account yet ? Create an account Email George GAO Reset your passw…" at bounding box center [784, 392] width 1358 height 783
type input "G"
type input "[PERSON_NAME][EMAIL_ADDRESS][DOMAIN_NAME]"
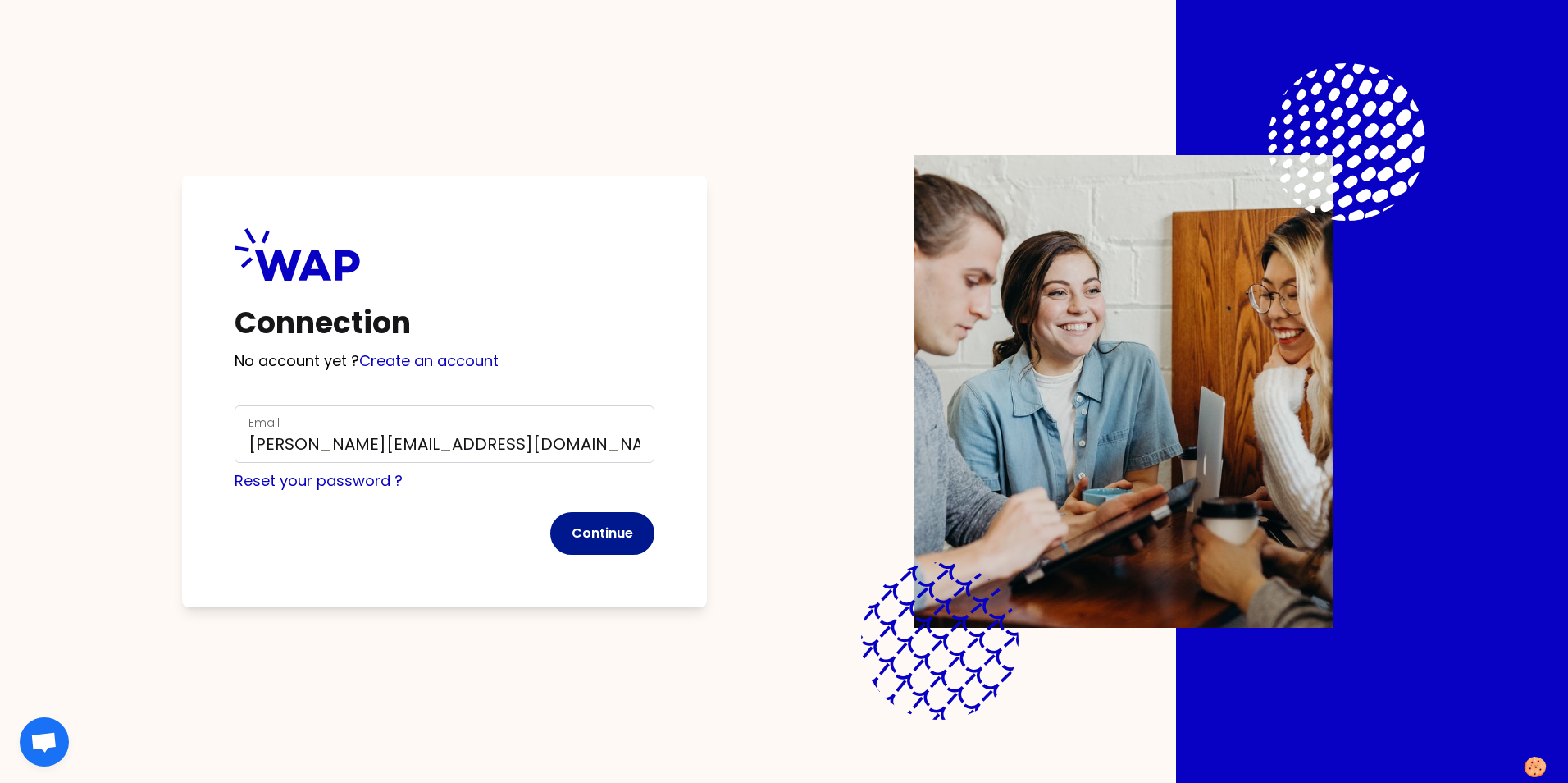
click at [585, 532] on button "Continue" at bounding box center [603, 532] width 104 height 43
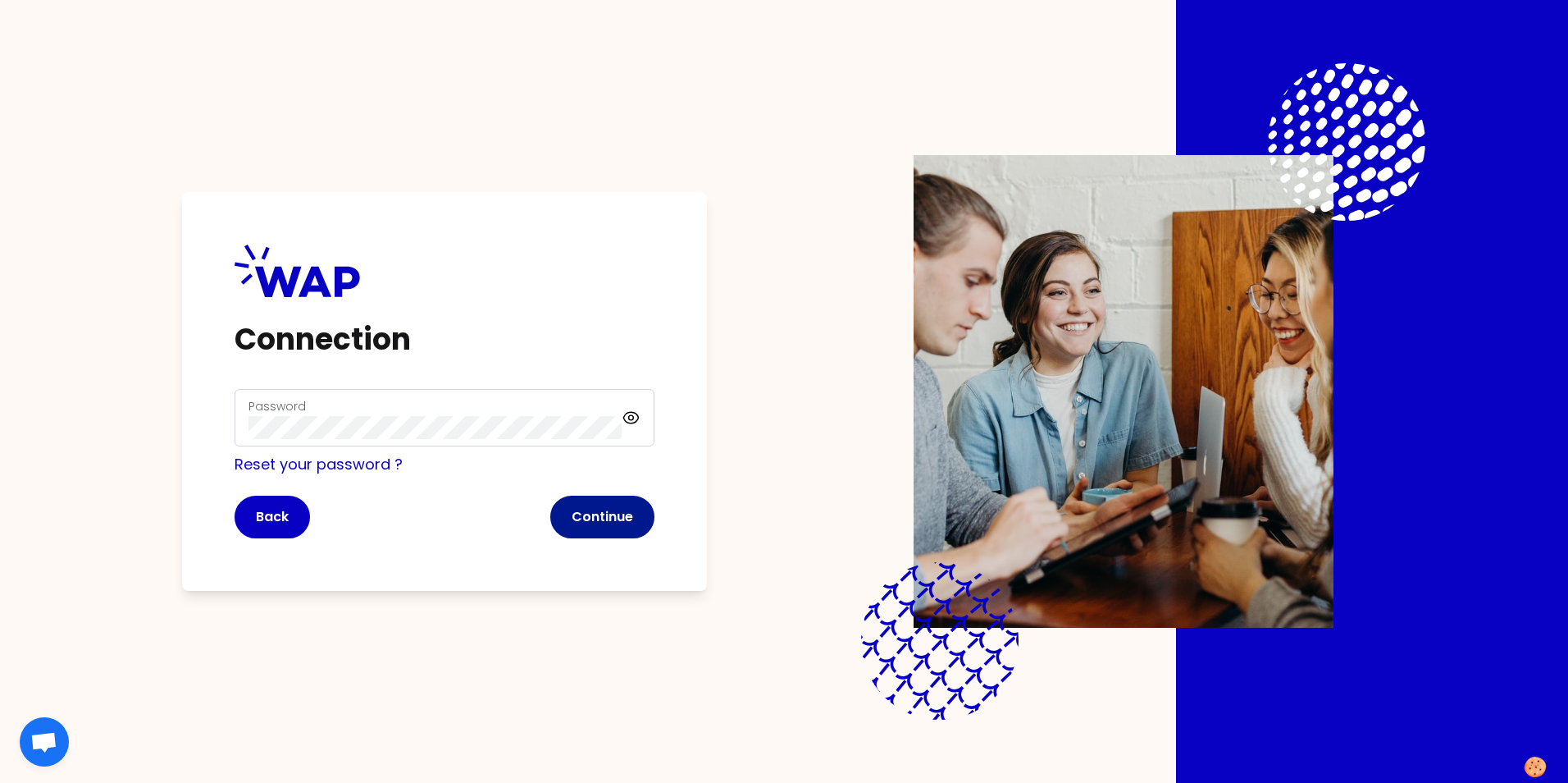
click at [587, 512] on button "Continue" at bounding box center [603, 517] width 104 height 43
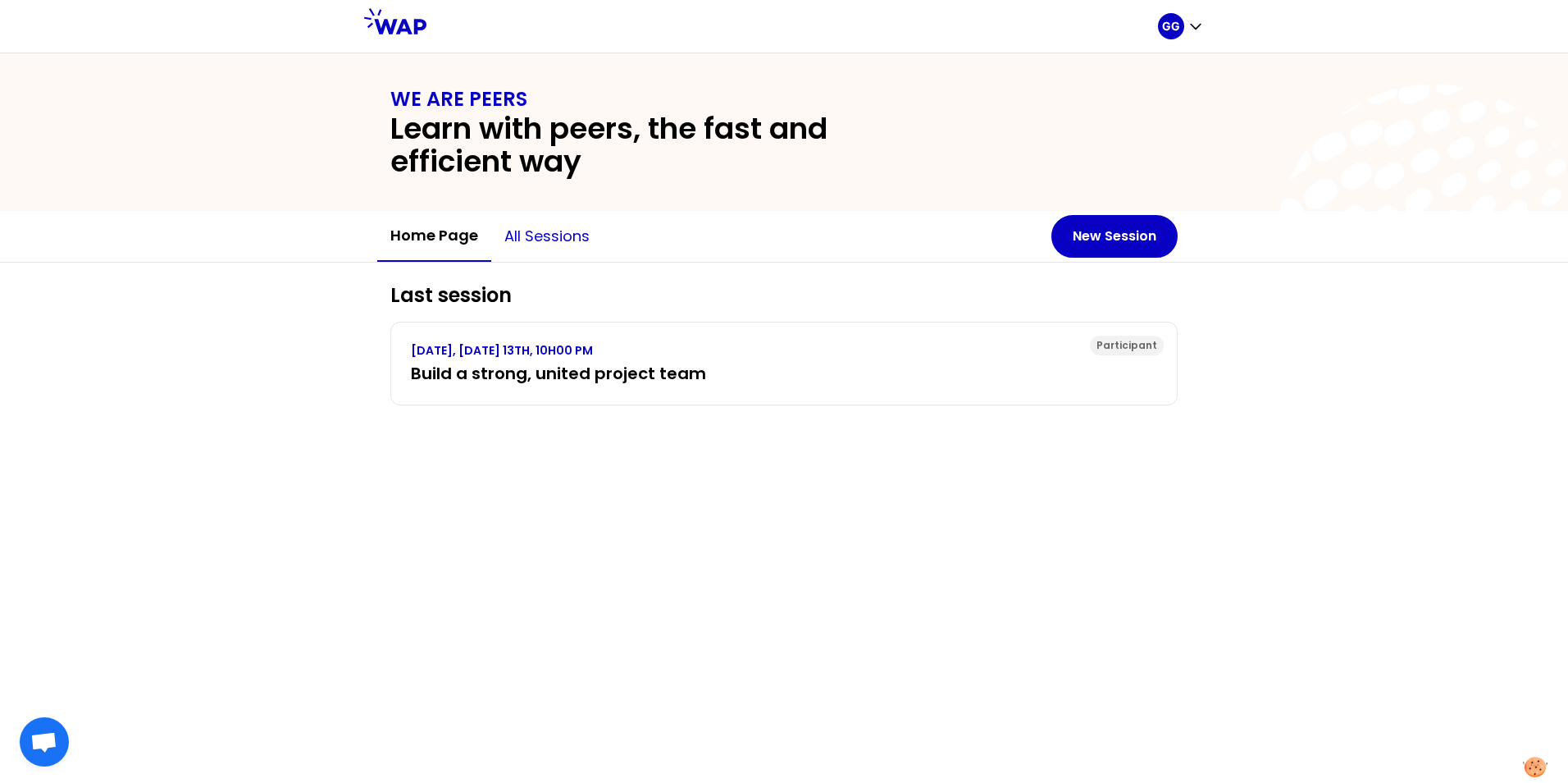
click at [542, 242] on button "All sessions" at bounding box center [547, 236] width 111 height 50
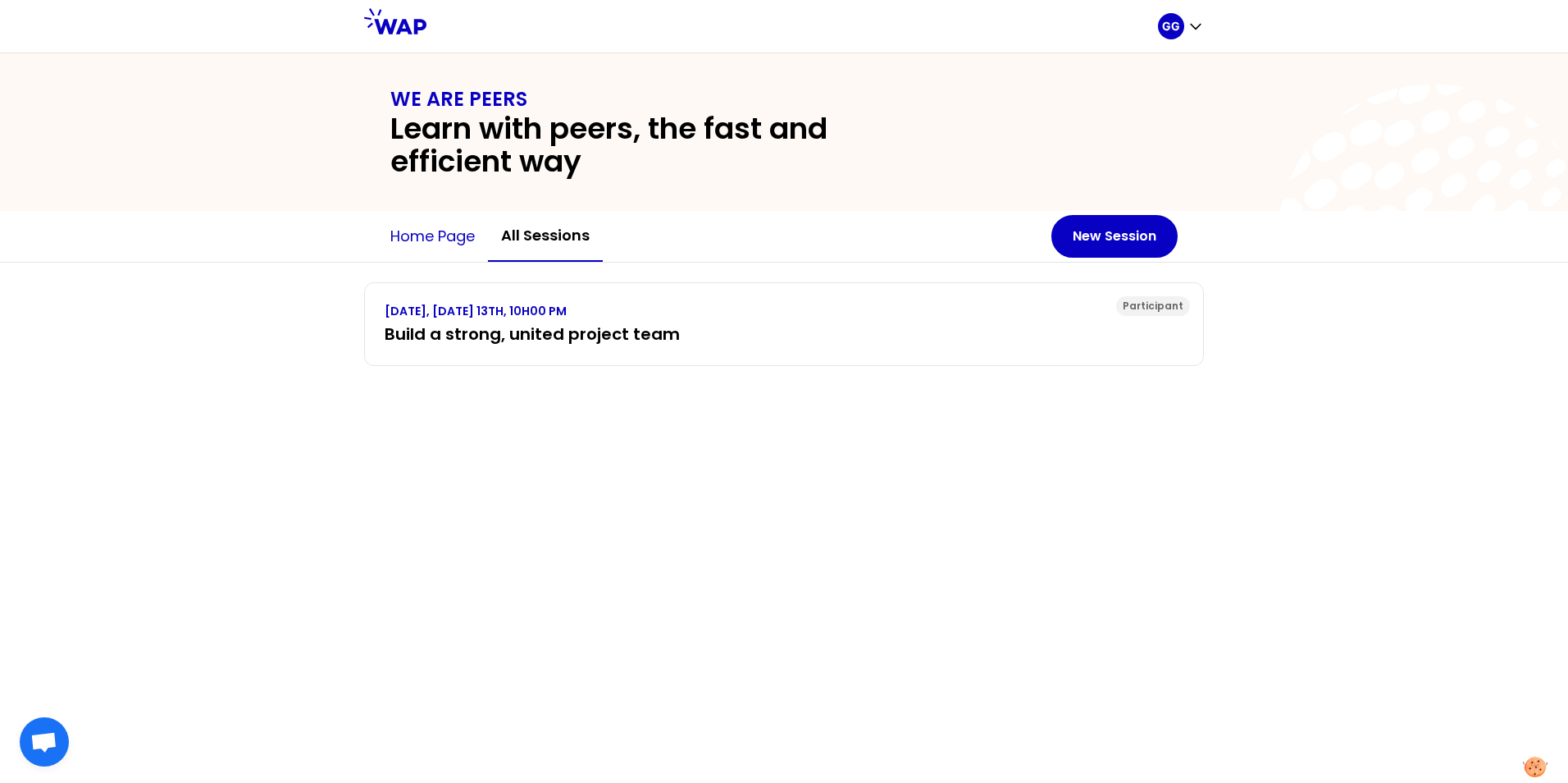
click at [440, 241] on button "Home page" at bounding box center [432, 236] width 110 height 50
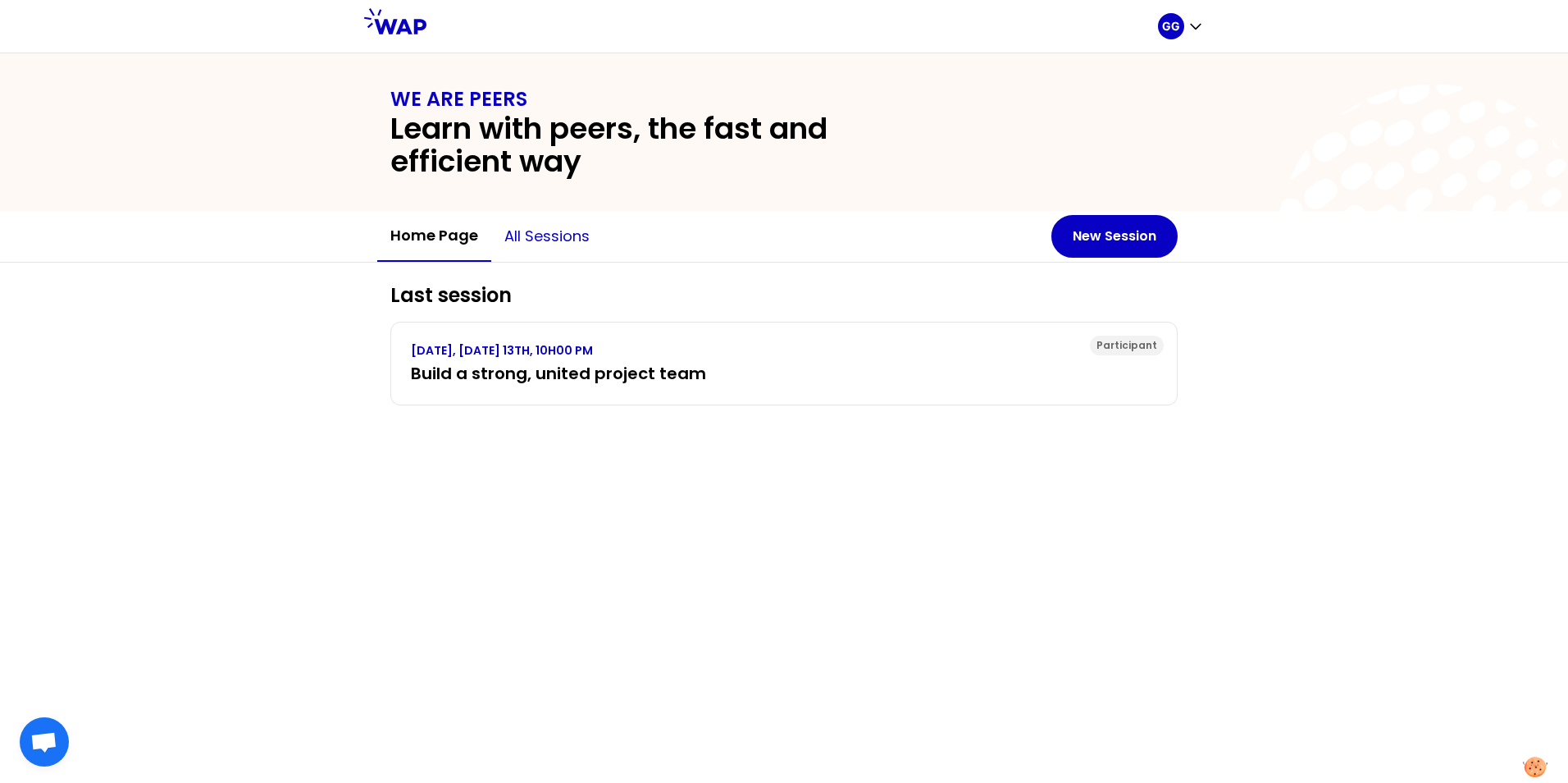
click at [544, 243] on button "All sessions" at bounding box center [547, 236] width 111 height 50
